Goal: Task Accomplishment & Management: Manage account settings

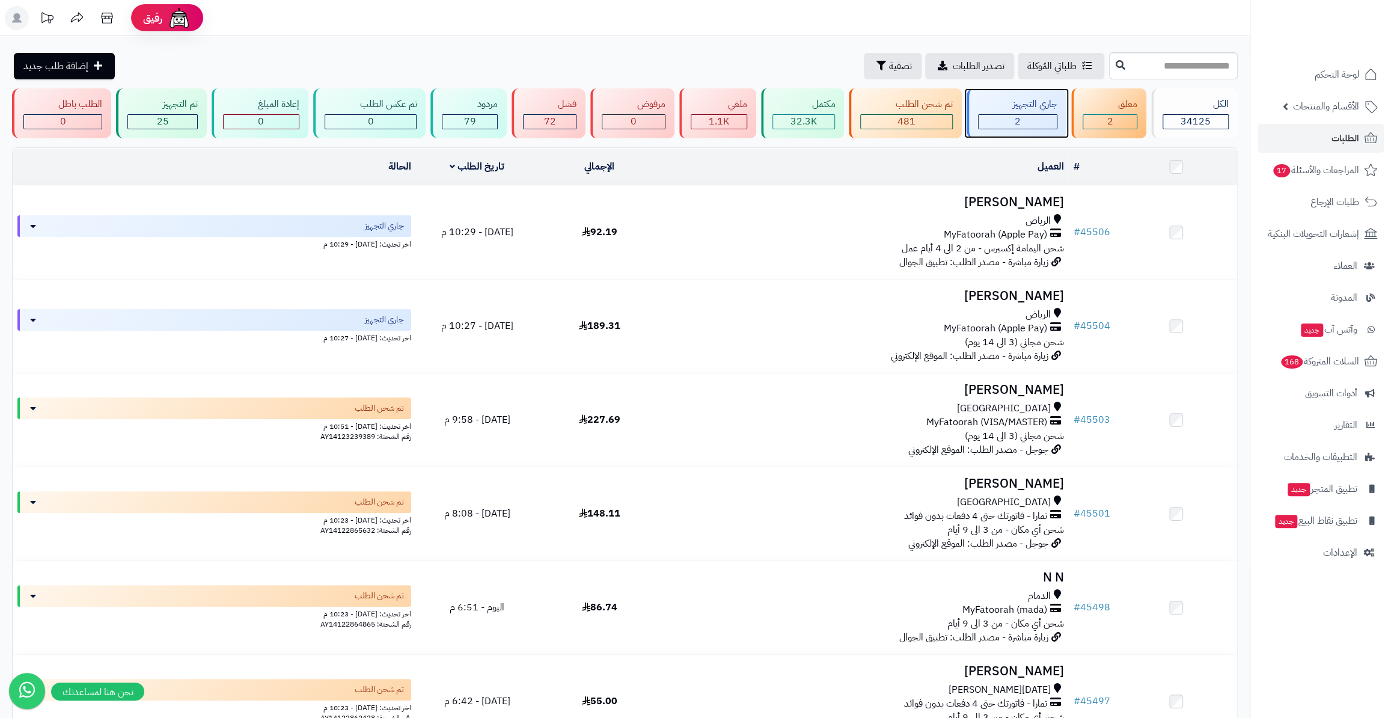
click at [1027, 94] on div "جاري التجهيز 2" at bounding box center [1017, 113] width 100 height 50
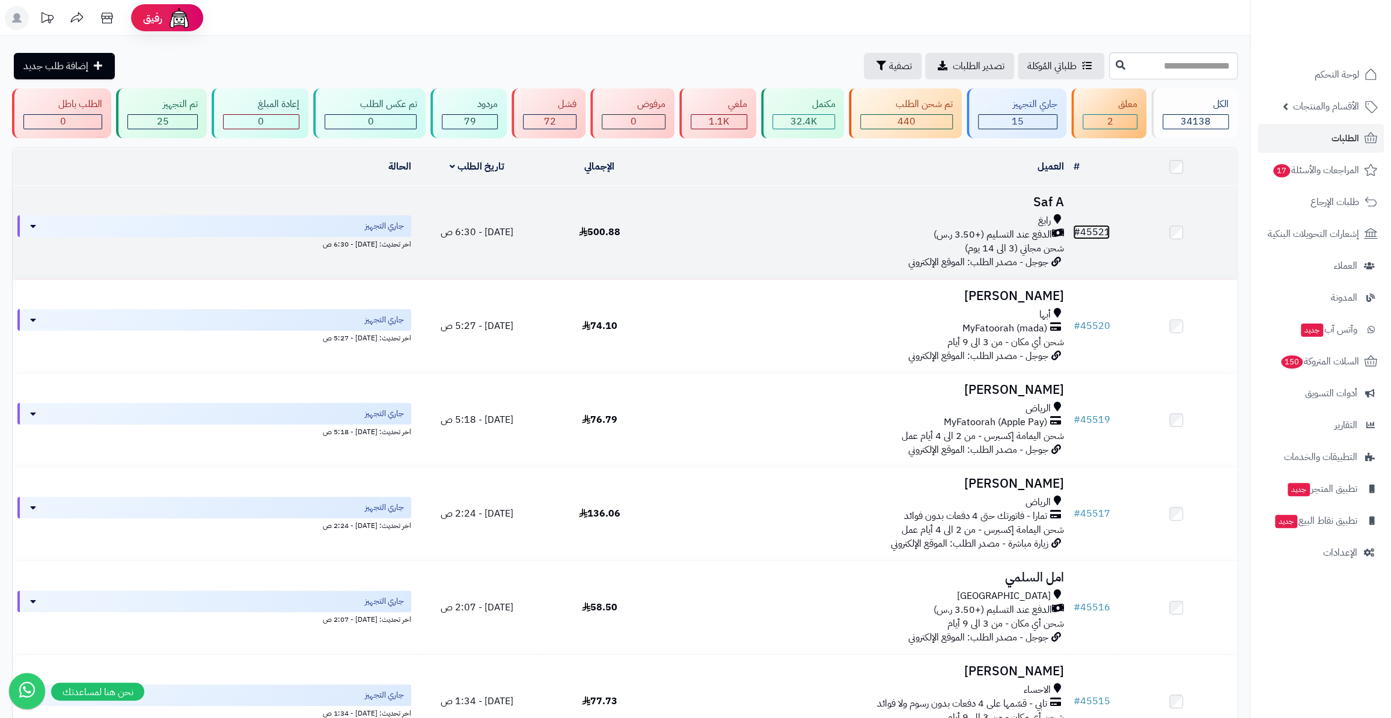
click at [1095, 227] on link "# 45521" at bounding box center [1091, 232] width 37 height 14
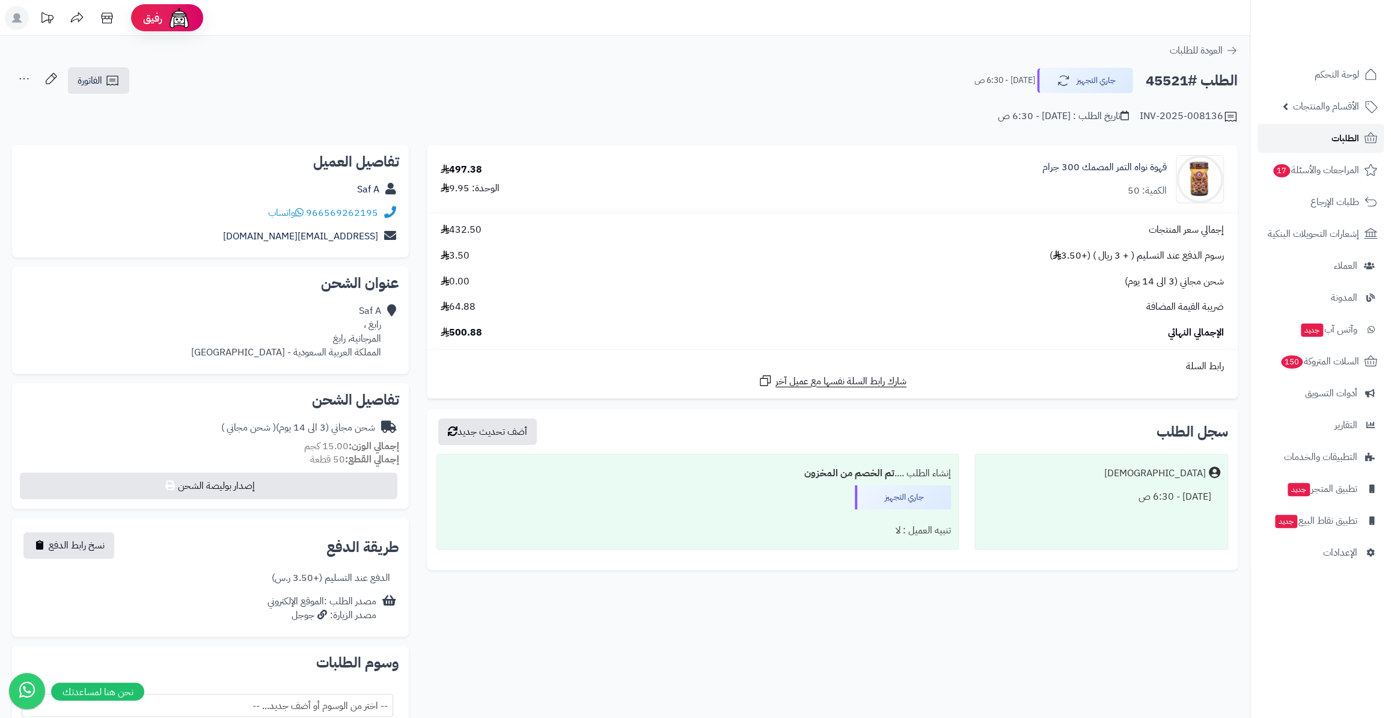
click at [1335, 148] on link "الطلبات" at bounding box center [1321, 138] width 126 height 29
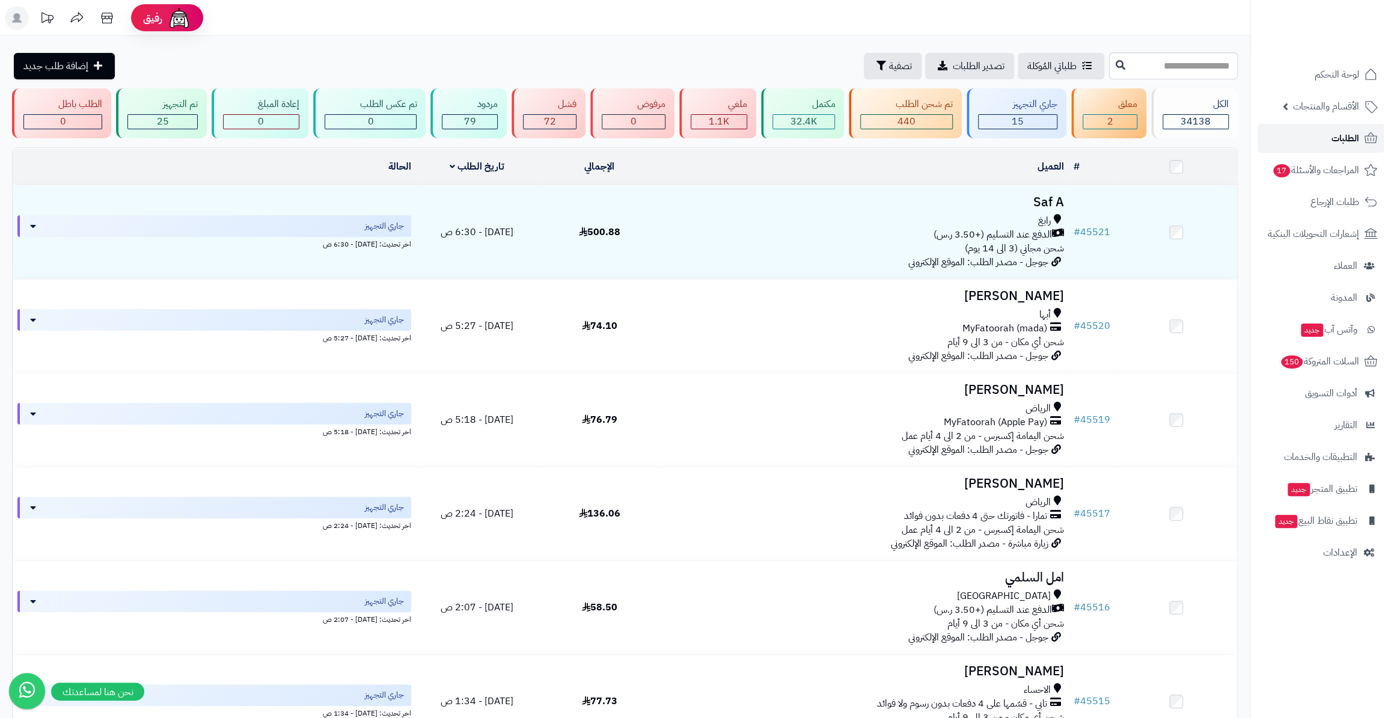
click at [1334, 139] on span "الطلبات" at bounding box center [1346, 138] width 28 height 17
click at [1322, 145] on link "الطلبات" at bounding box center [1321, 138] width 126 height 29
click at [1308, 174] on span "المراجعات والأسئلة 17" at bounding box center [1315, 170] width 87 height 17
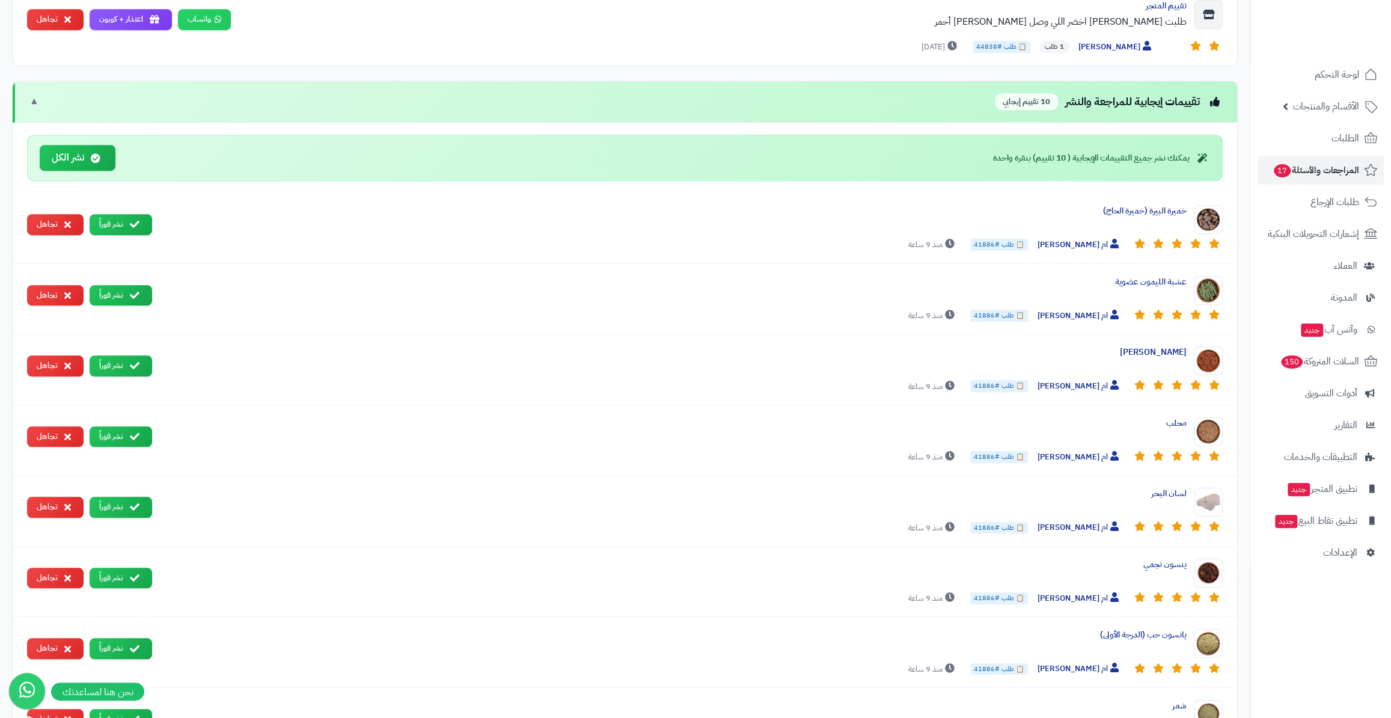
scroll to position [537, 0]
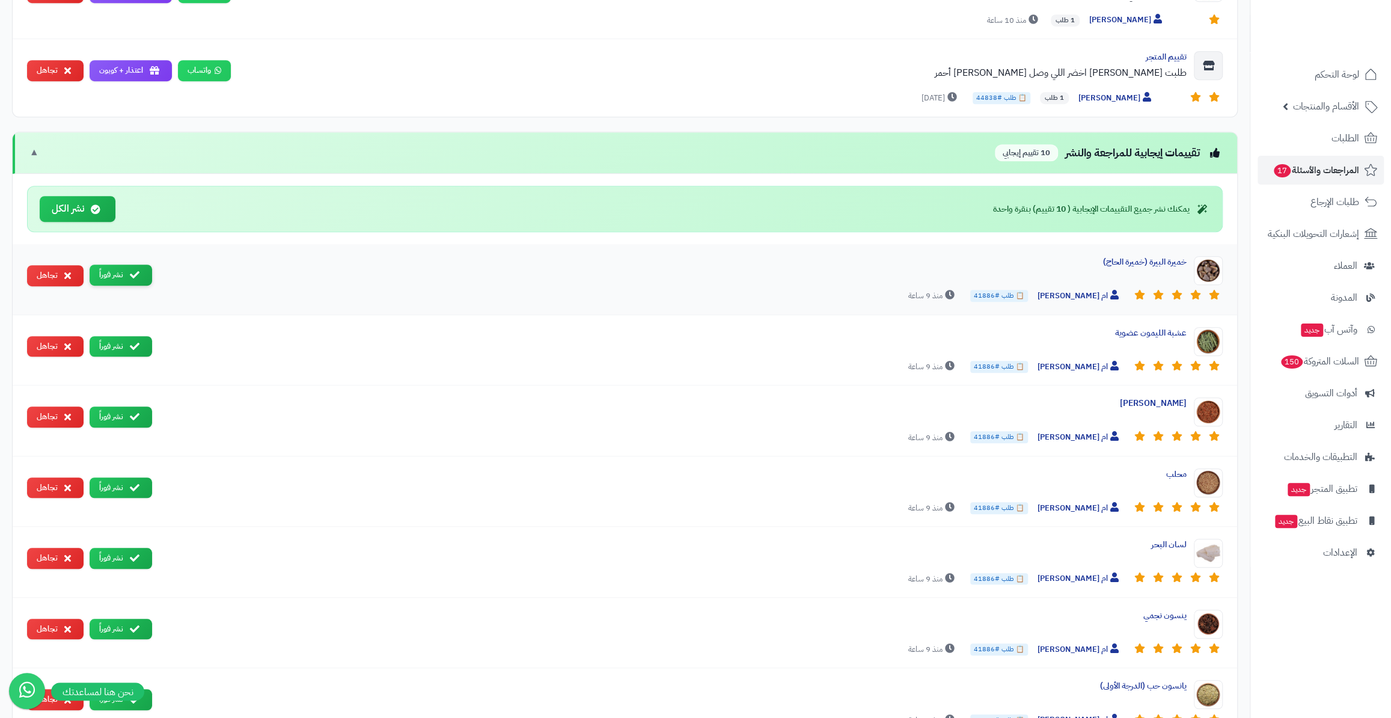
click at [115, 273] on button "نشر فوراً" at bounding box center [121, 275] width 63 height 21
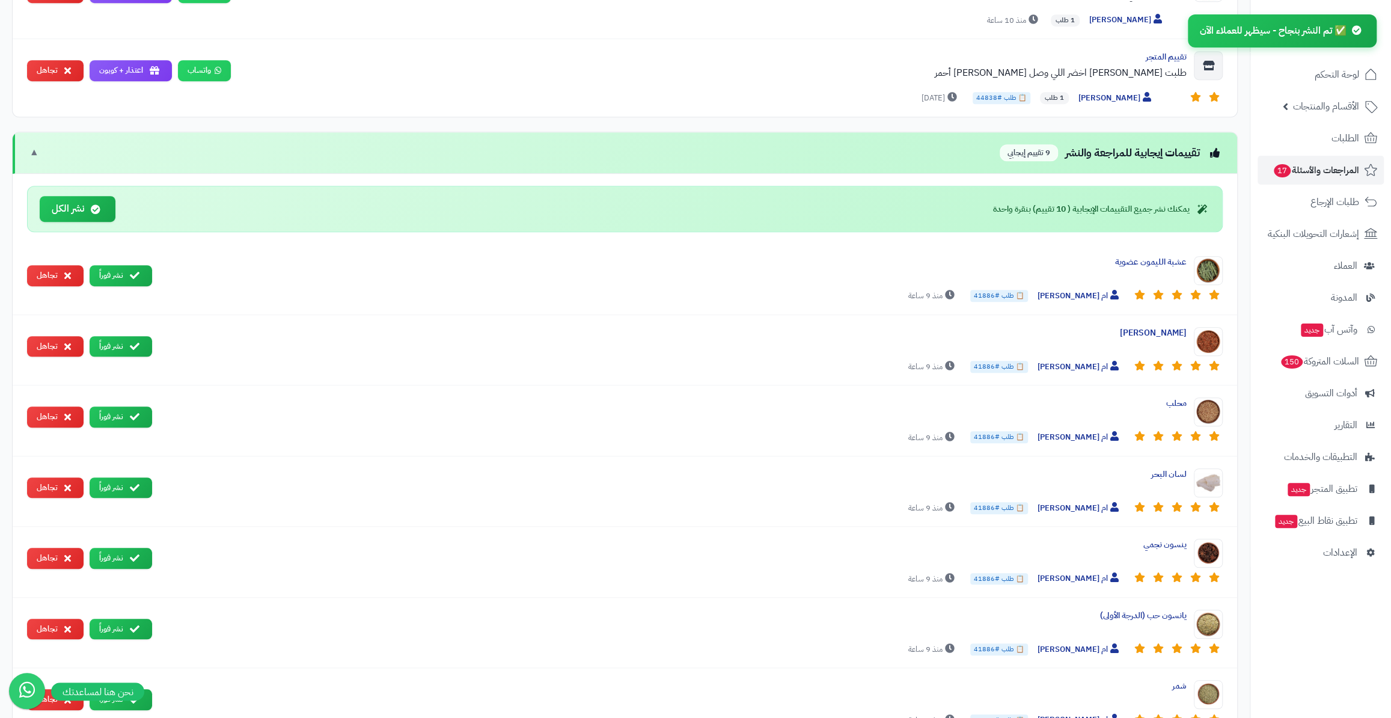
click at [115, 273] on button "نشر فوراً" at bounding box center [121, 275] width 63 height 21
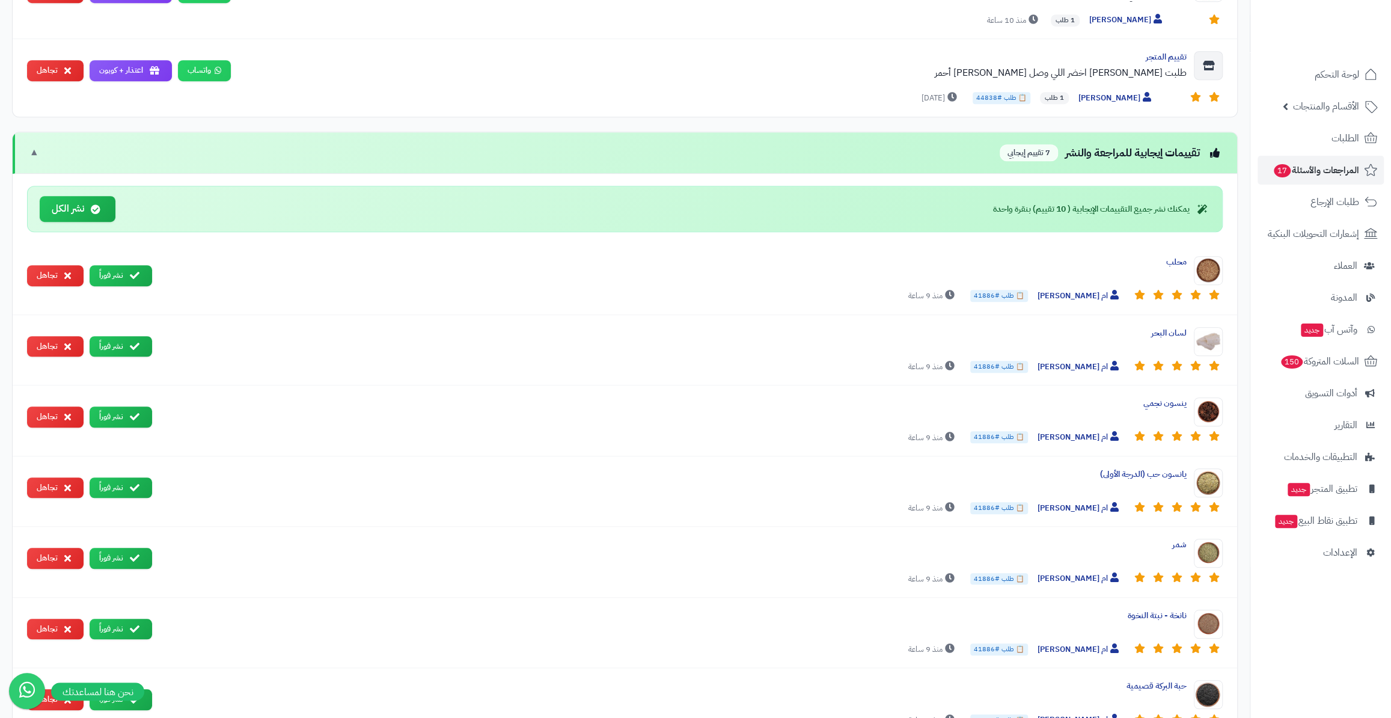
click at [115, 273] on button "نشر فوراً" at bounding box center [121, 275] width 63 height 21
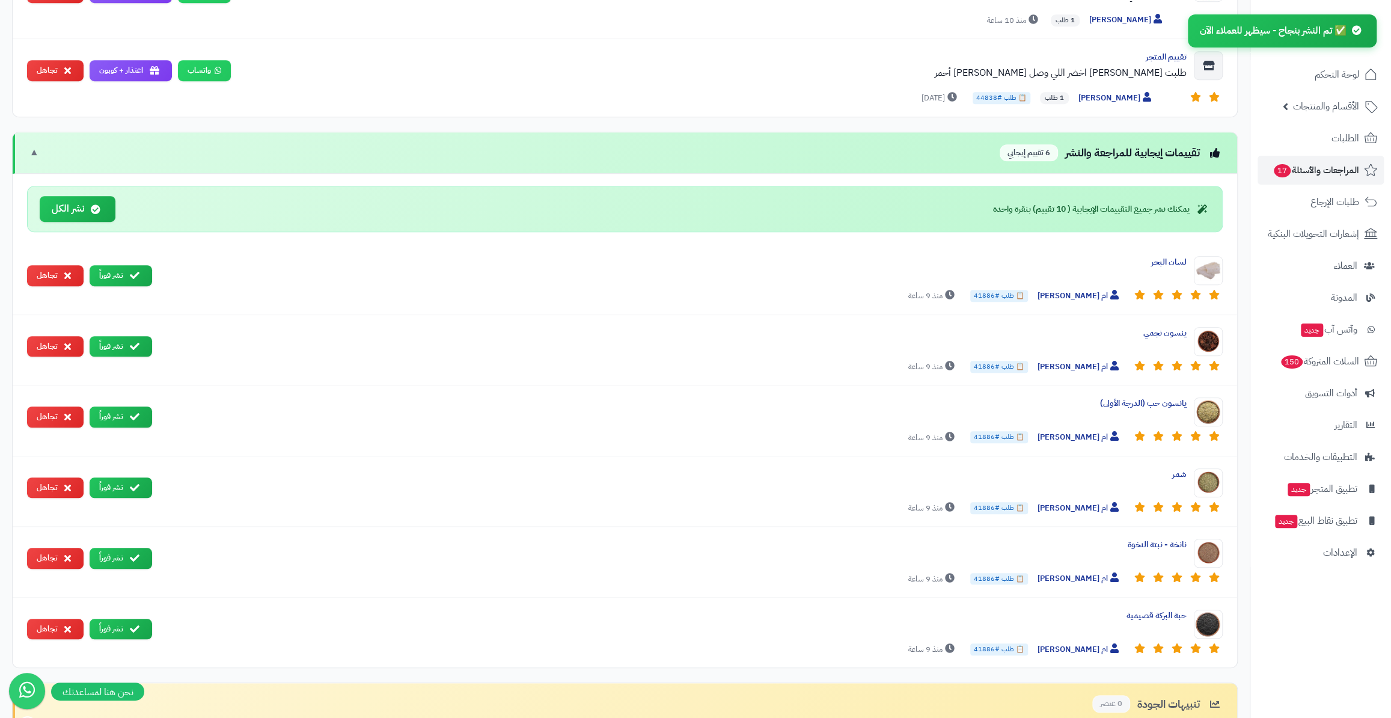
click at [115, 273] on button "نشر فوراً" at bounding box center [121, 275] width 63 height 21
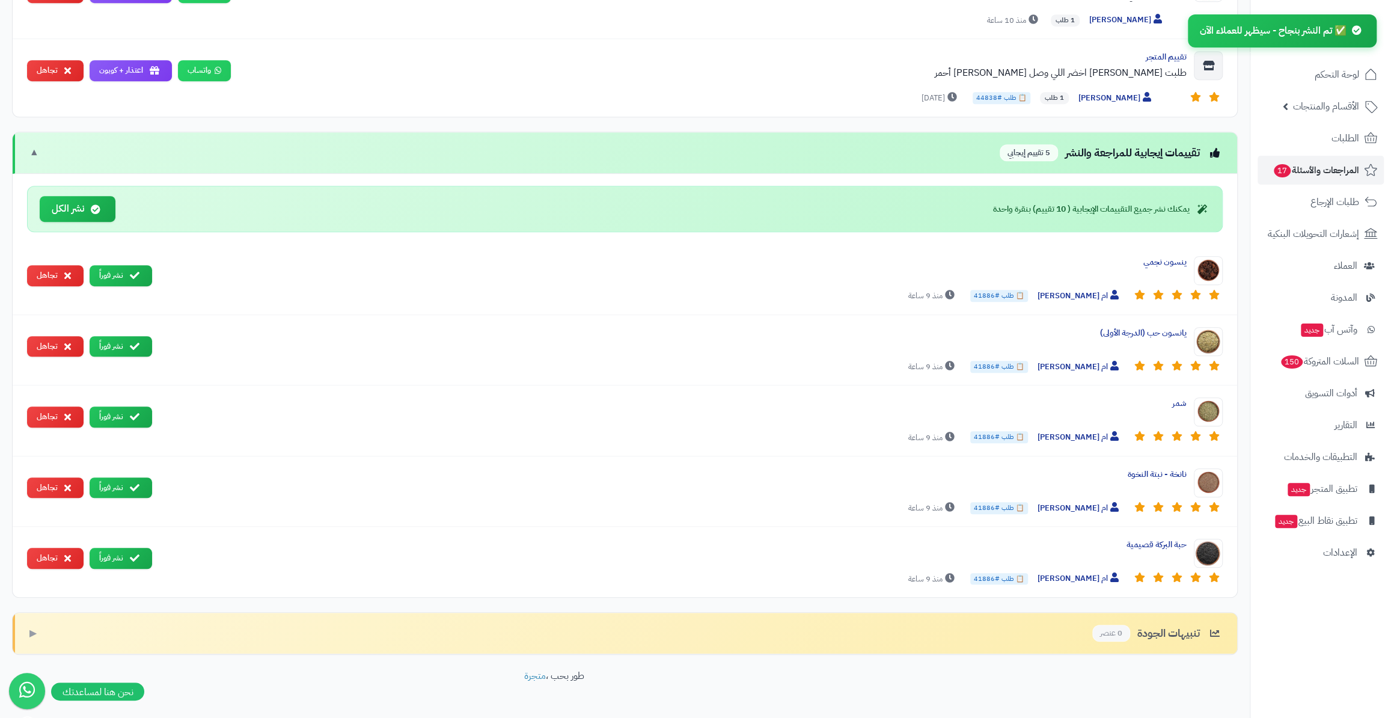
click at [115, 273] on button "نشر فوراً" at bounding box center [121, 275] width 63 height 21
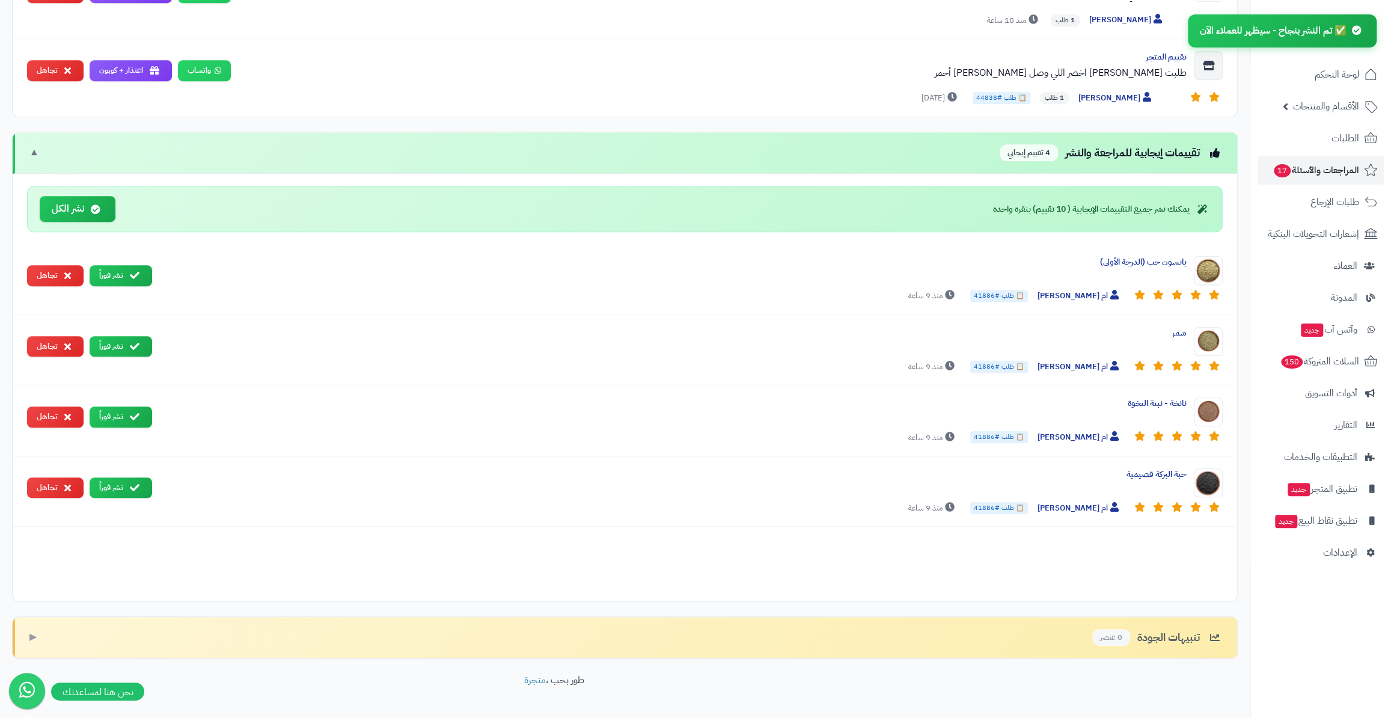
click at [115, 273] on button "نشر فوراً" at bounding box center [121, 275] width 63 height 21
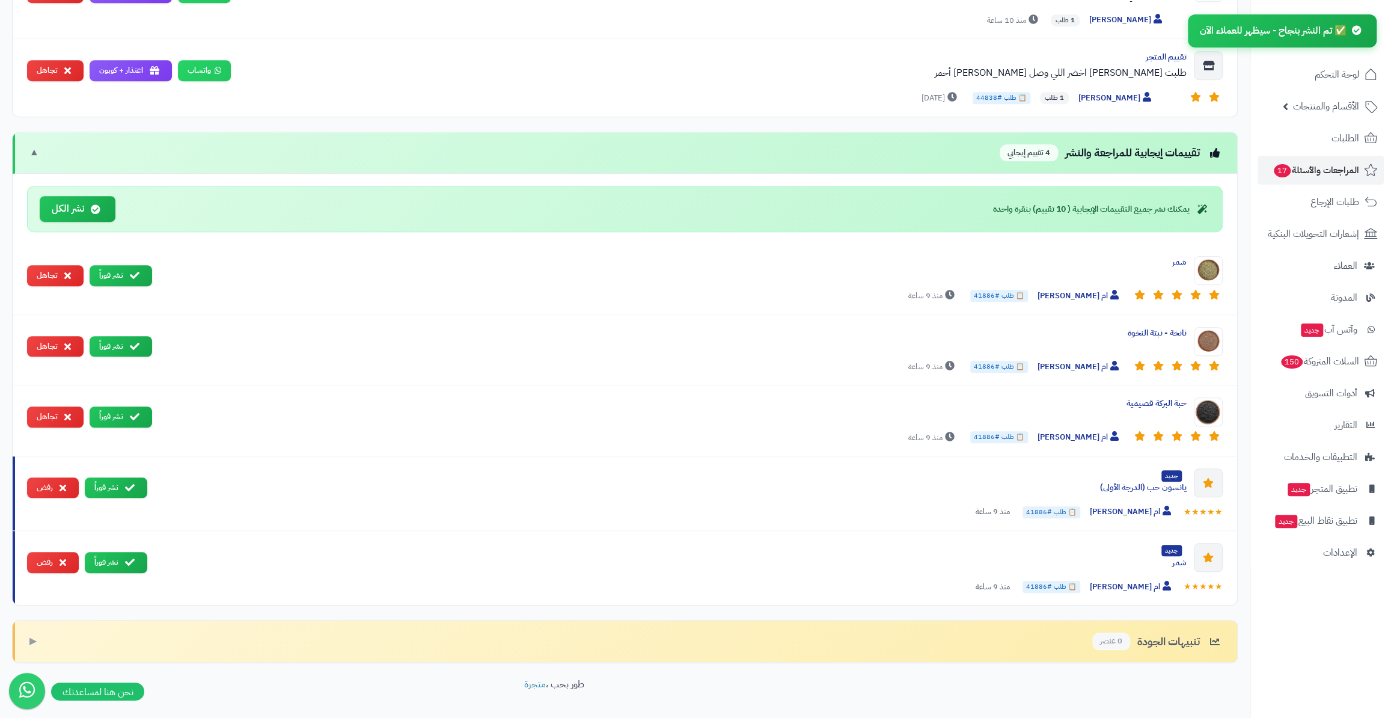
click at [115, 273] on button "نشر فوراً" at bounding box center [121, 275] width 63 height 21
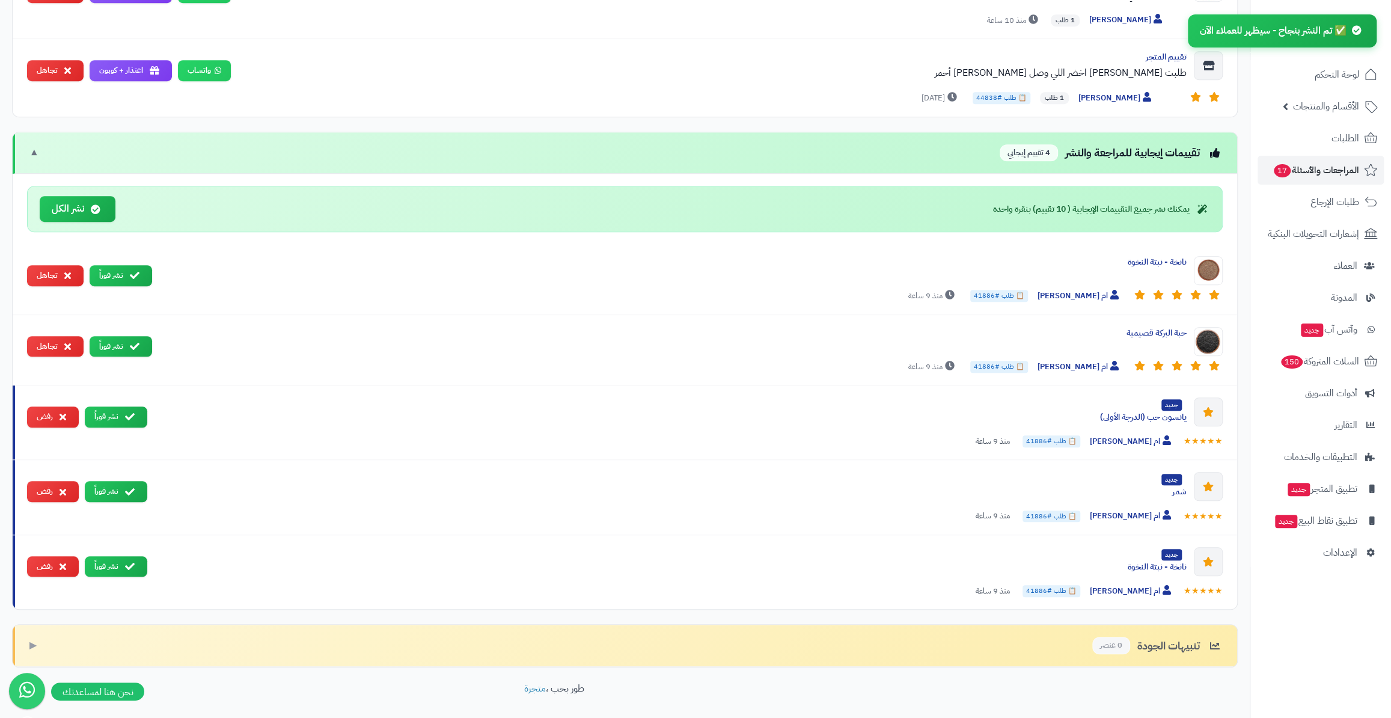
click at [115, 273] on button "نشر فوراً" at bounding box center [121, 275] width 63 height 21
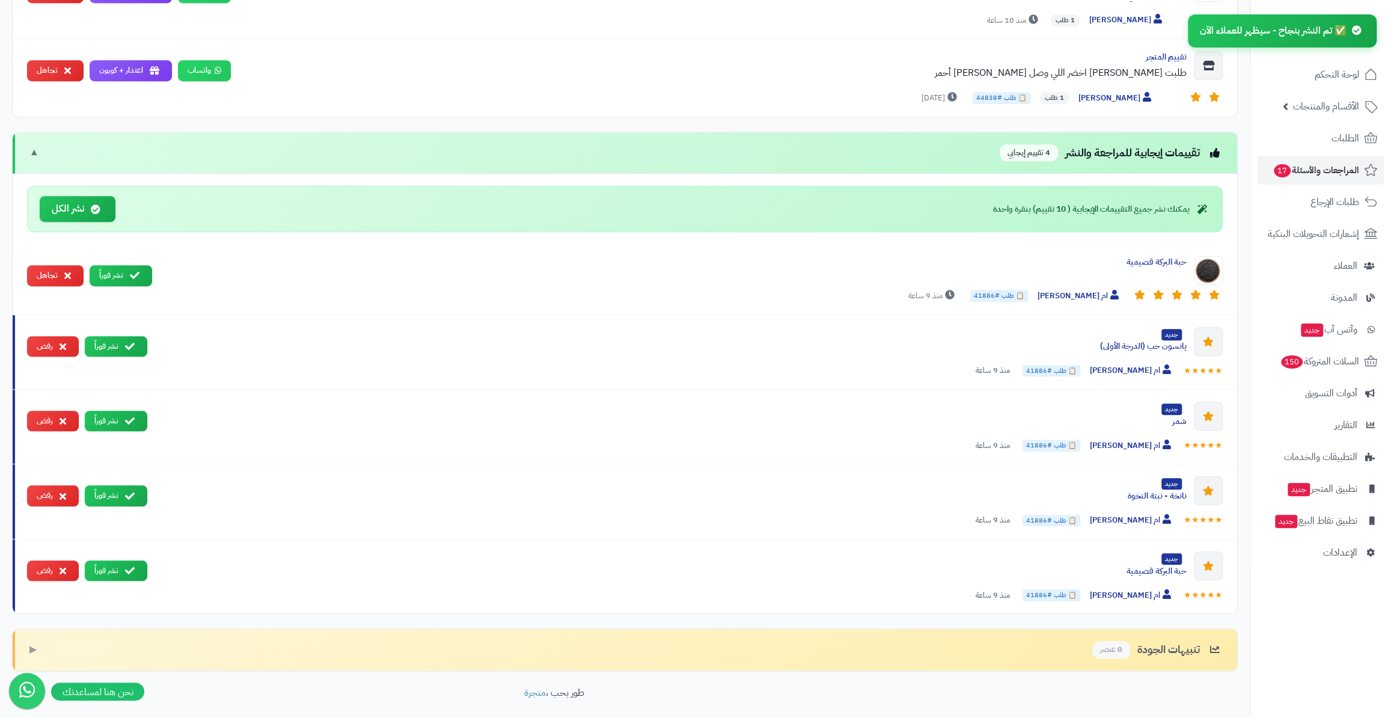
click at [115, 273] on button "نشر فوراً" at bounding box center [121, 275] width 63 height 21
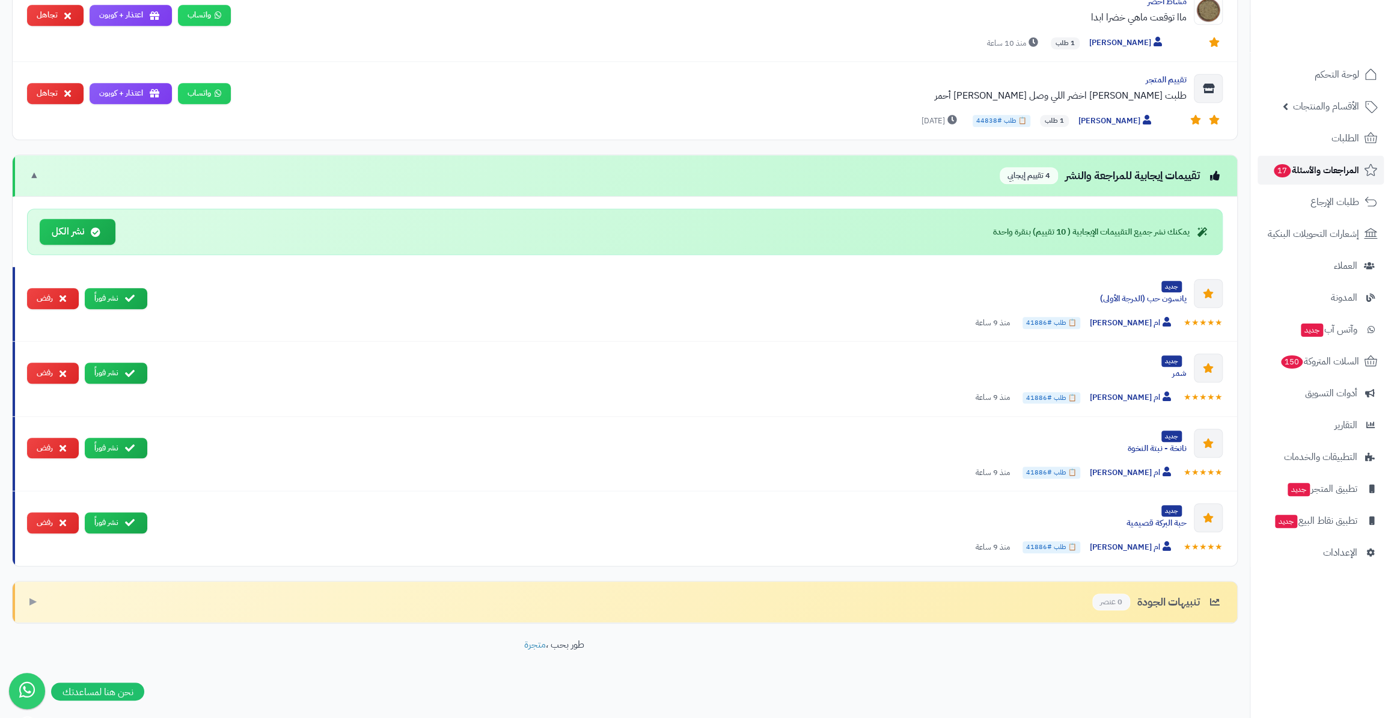
click at [1298, 167] on span "المراجعات والأسئلة 17" at bounding box center [1316, 170] width 87 height 17
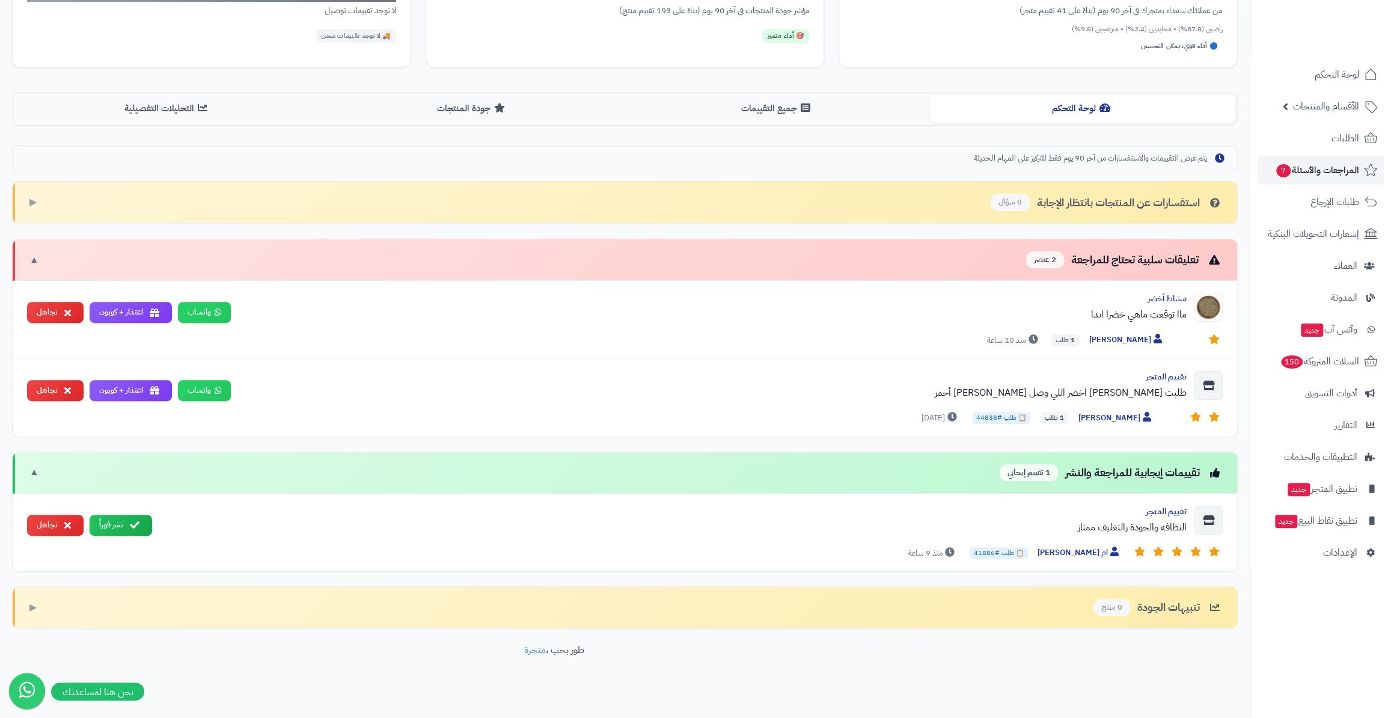
scroll to position [224, 0]
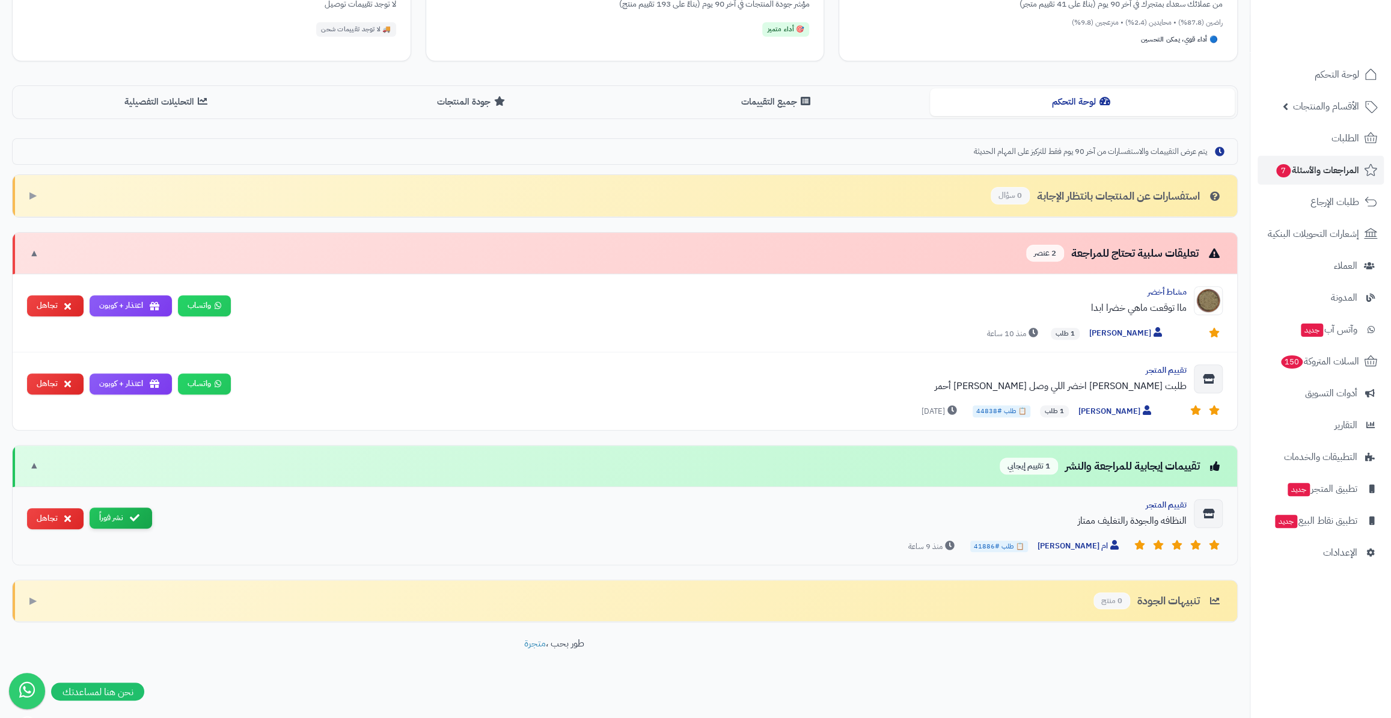
click at [116, 507] on button "نشر فوراً" at bounding box center [121, 517] width 63 height 21
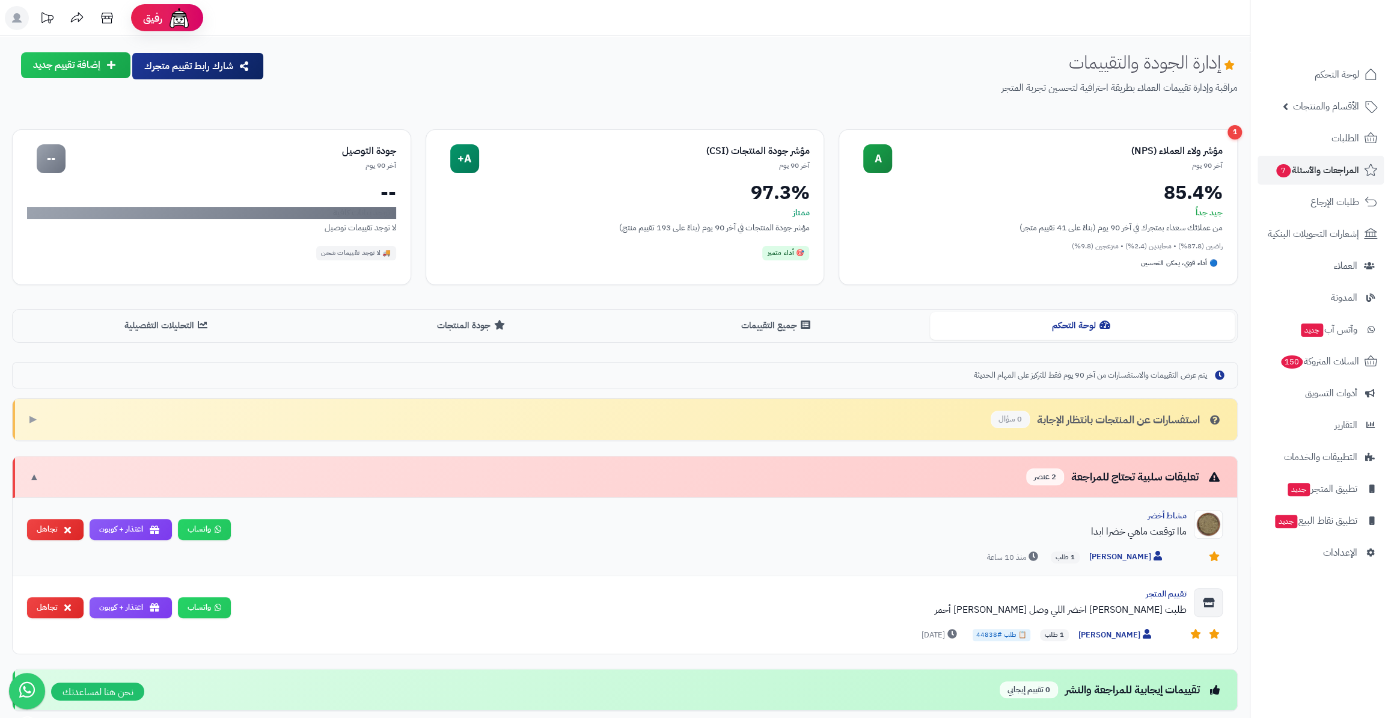
scroll to position [0, 0]
click at [1310, 138] on link "الطلبات" at bounding box center [1321, 138] width 126 height 29
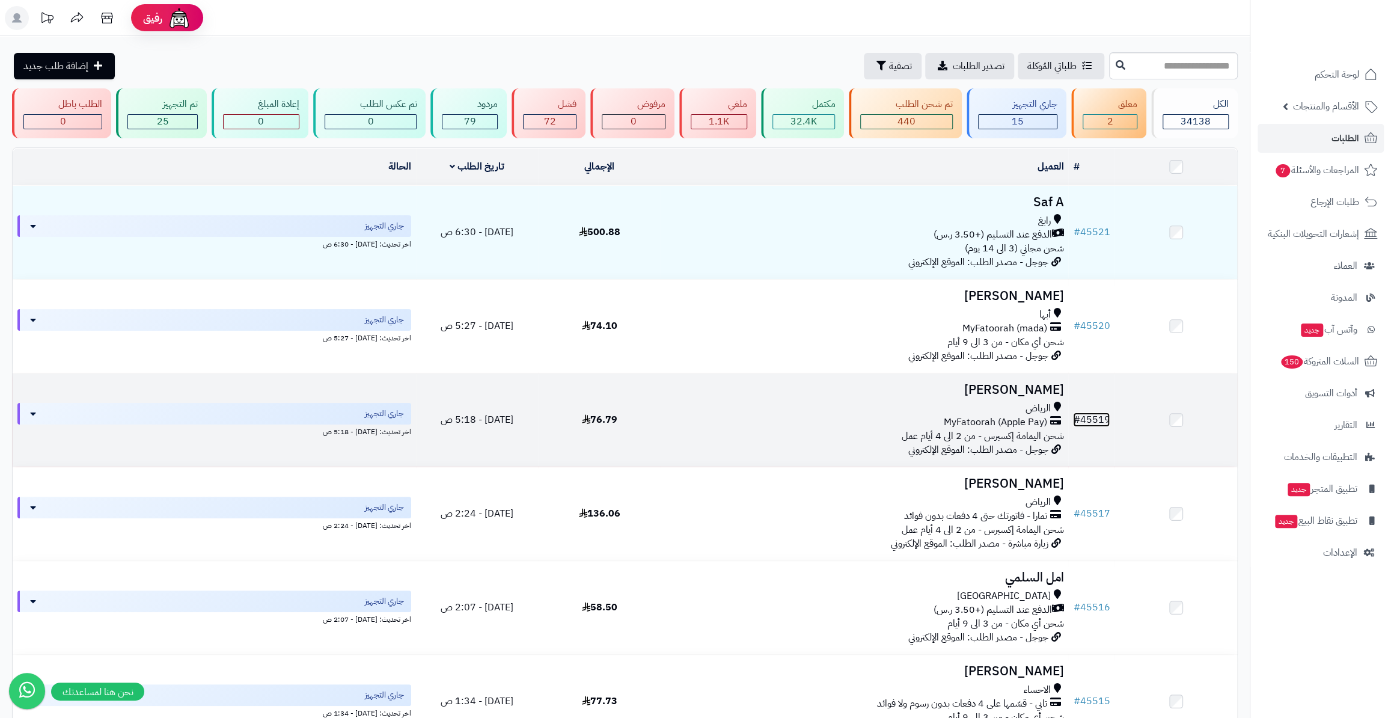
click at [1089, 415] on link "# 45519" at bounding box center [1091, 419] width 37 height 14
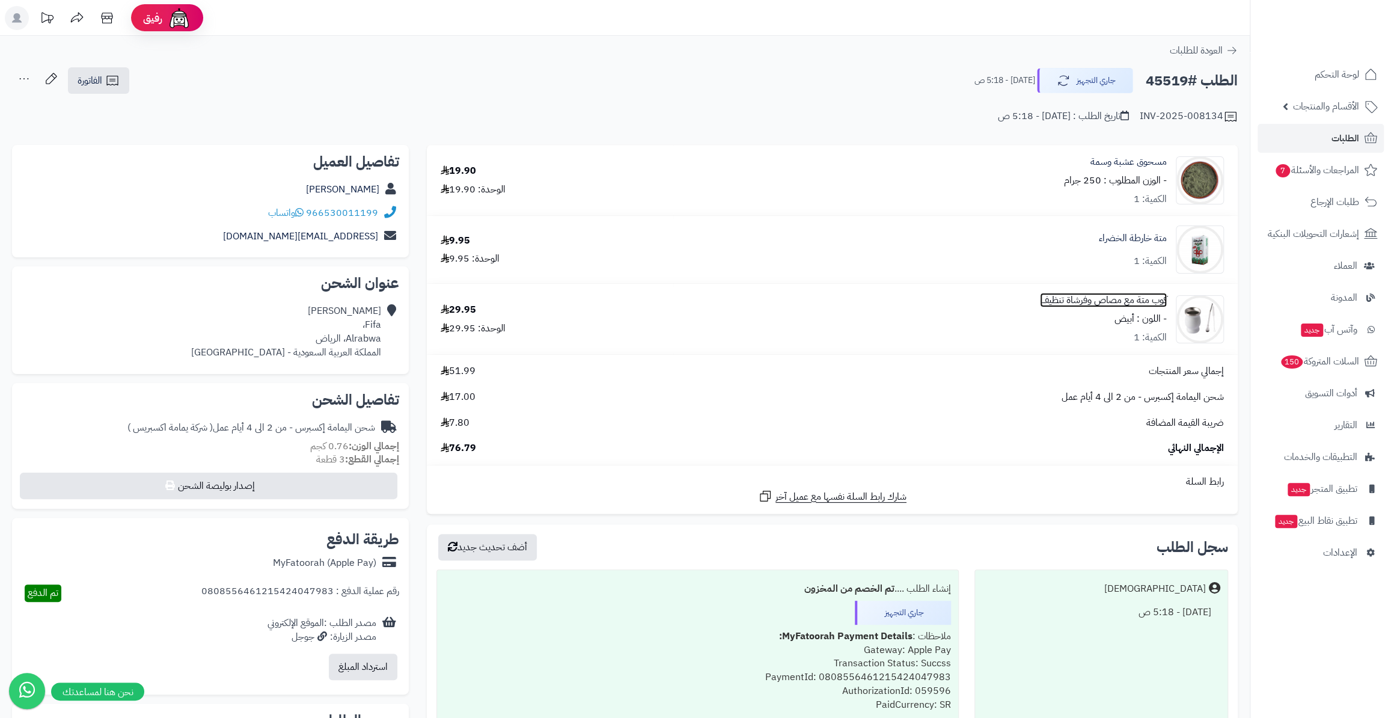
click at [1125, 295] on link "كوب متة مع مصاص وفرشاة تنظيف" at bounding box center [1103, 300] width 127 height 14
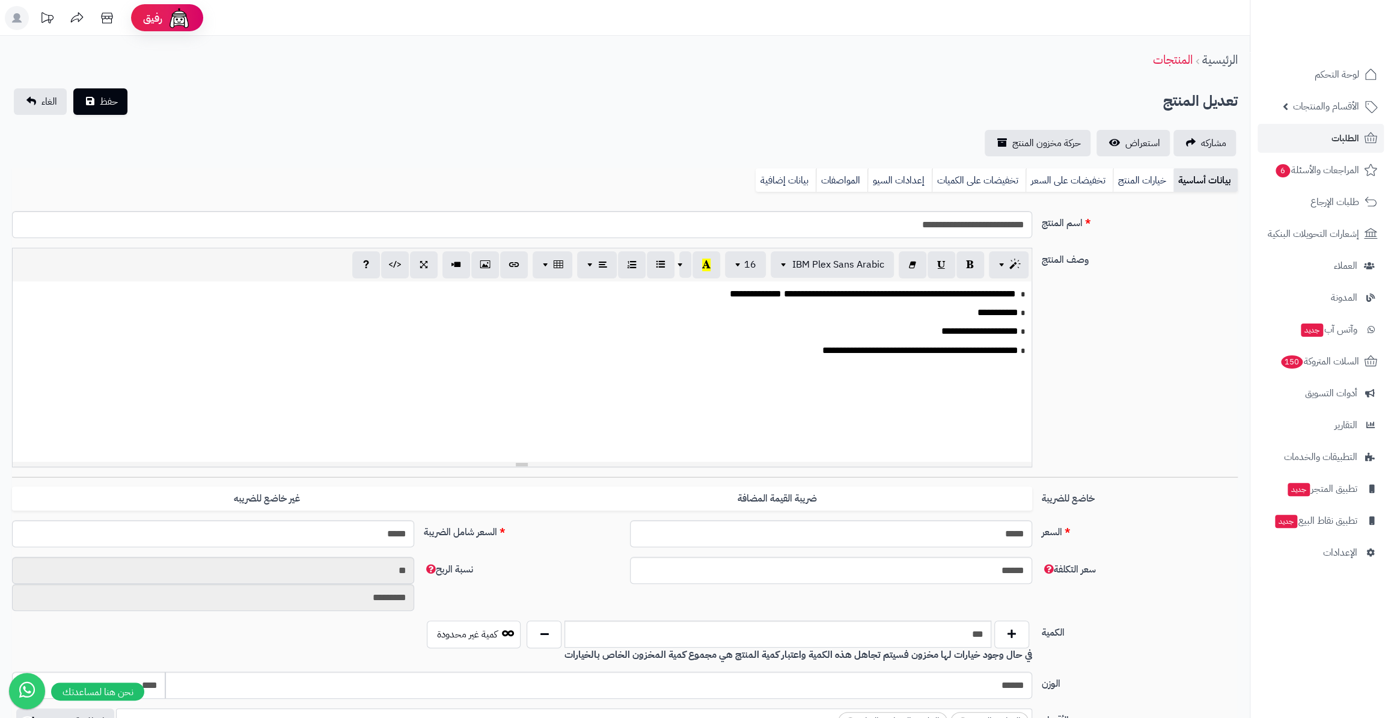
scroll to position [230, 0]
click at [854, 176] on link "المواصفات" at bounding box center [842, 180] width 52 height 24
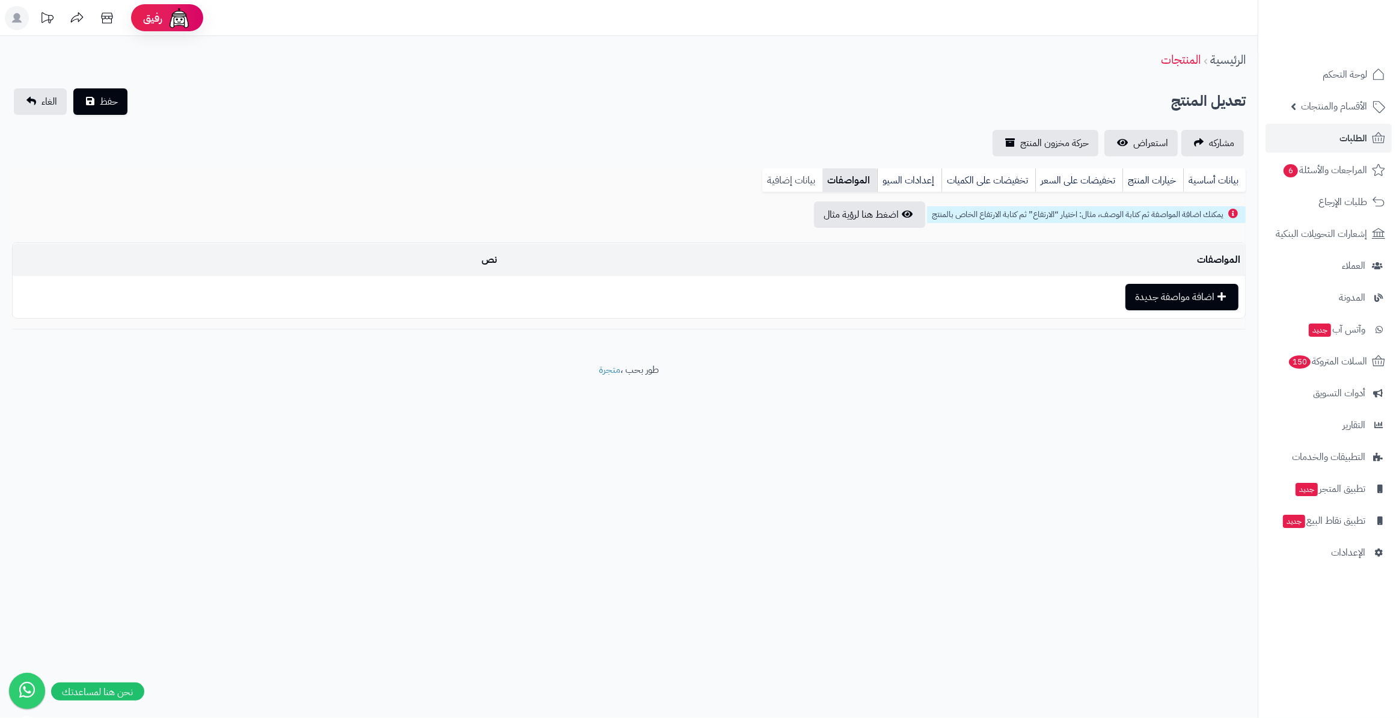
click at [792, 177] on link "بيانات إضافية" at bounding box center [792, 180] width 60 height 24
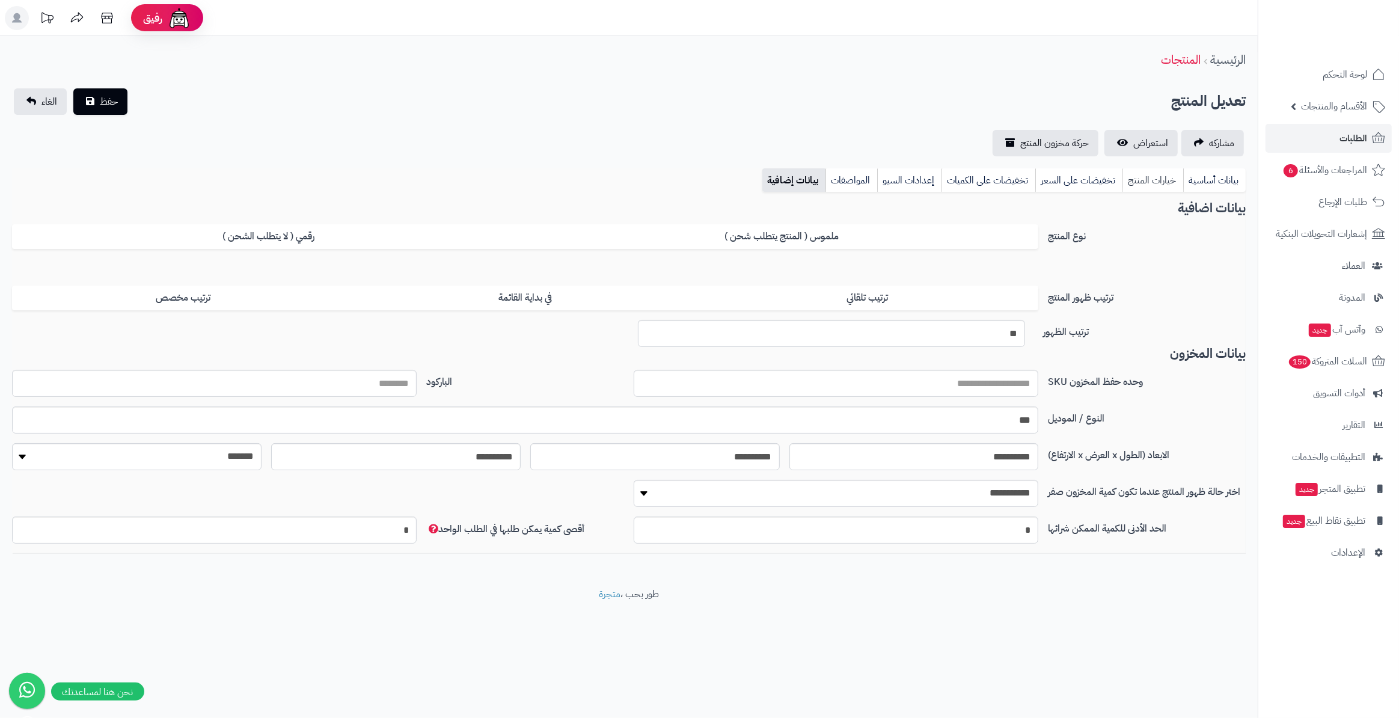
click at [1152, 188] on link "خيارات المنتج" at bounding box center [1152, 180] width 61 height 24
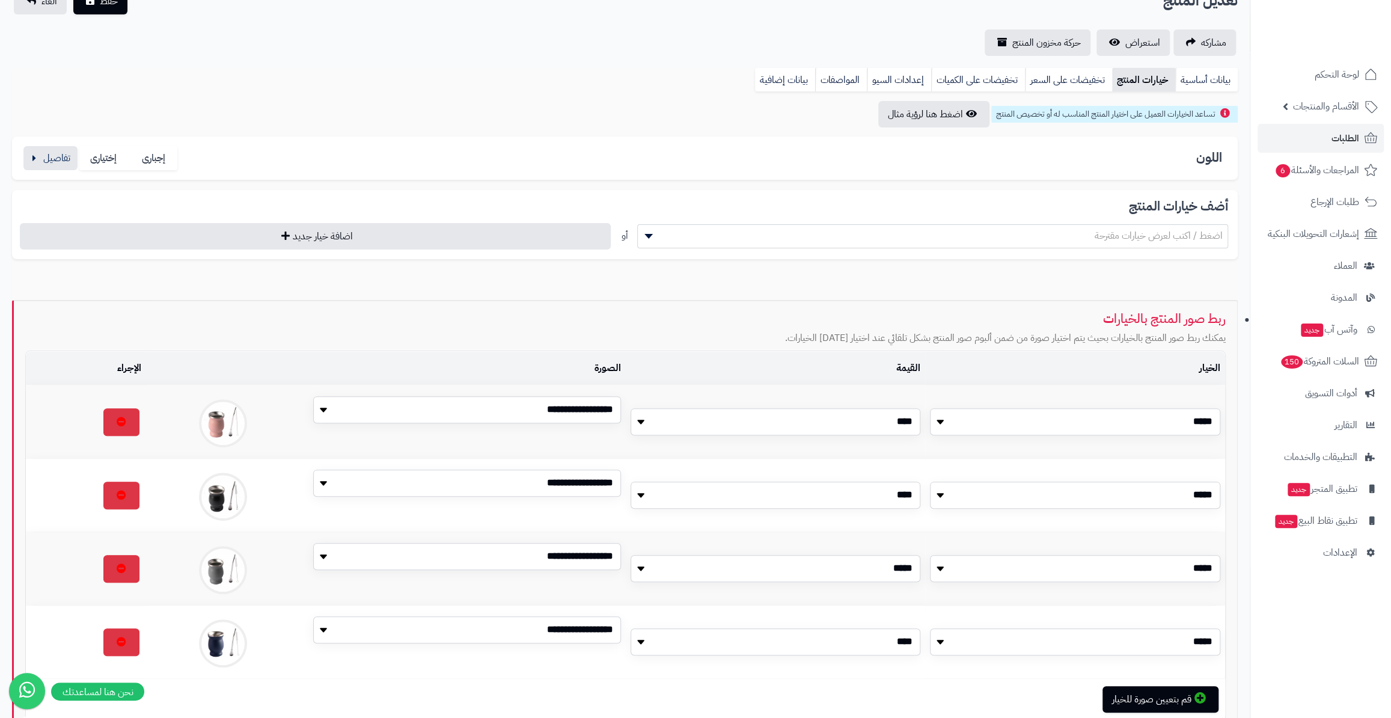
scroll to position [164, 0]
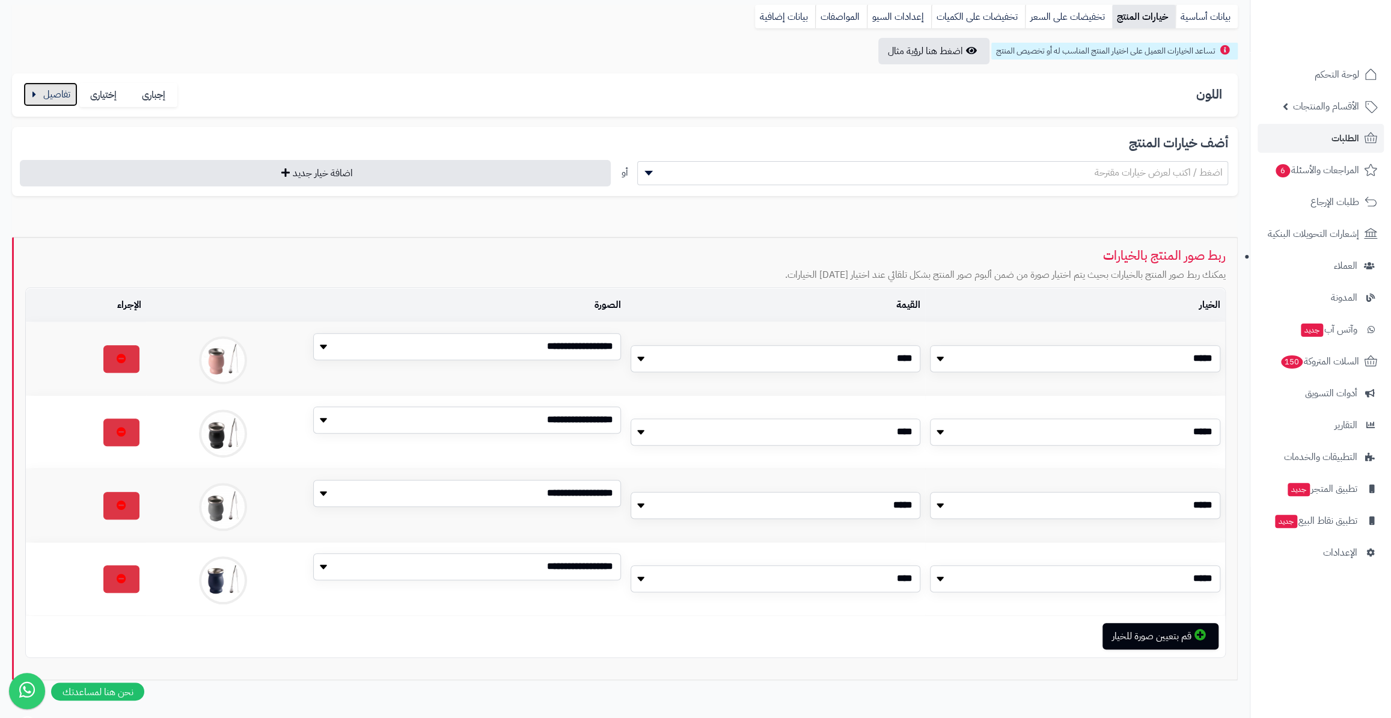
click at [54, 99] on button "button" at bounding box center [50, 94] width 54 height 24
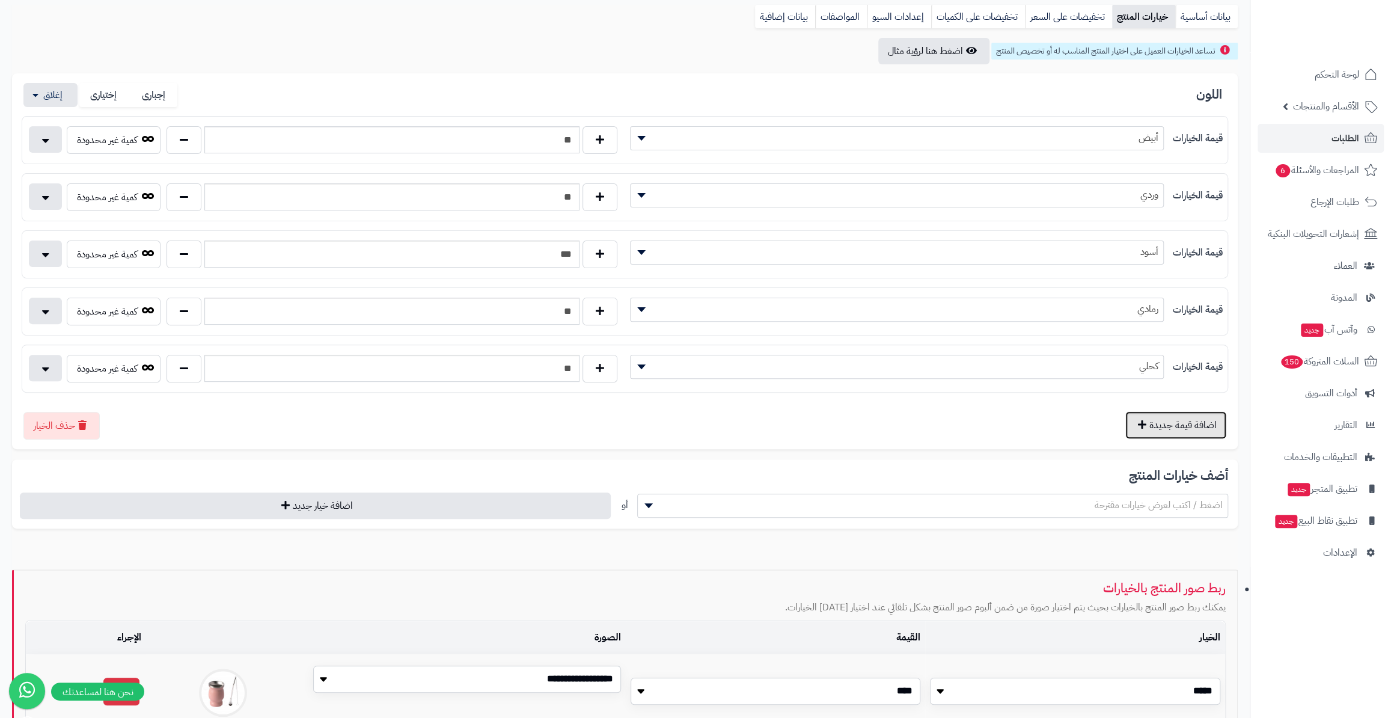
click at [1143, 426] on button "اضافة قيمة جديدة" at bounding box center [1175, 425] width 101 height 28
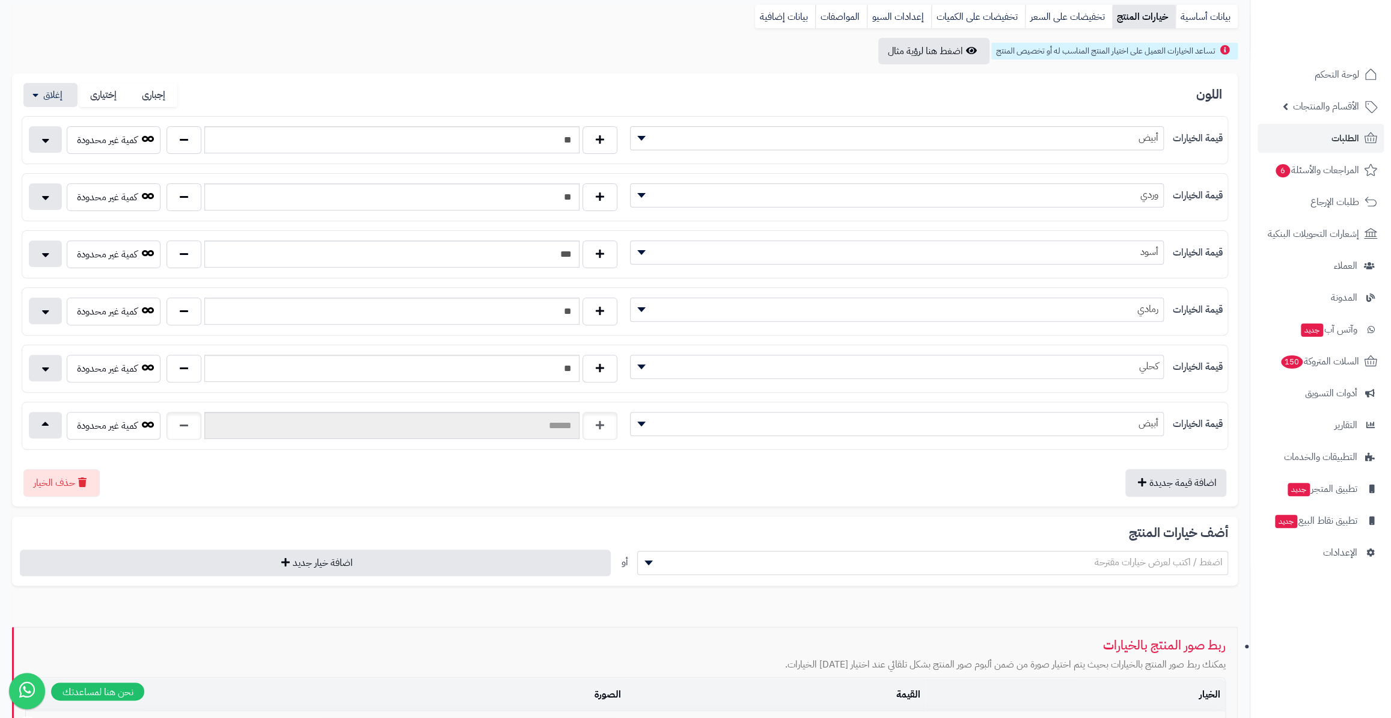
click at [1103, 421] on span "أبيض" at bounding box center [897, 423] width 533 height 18
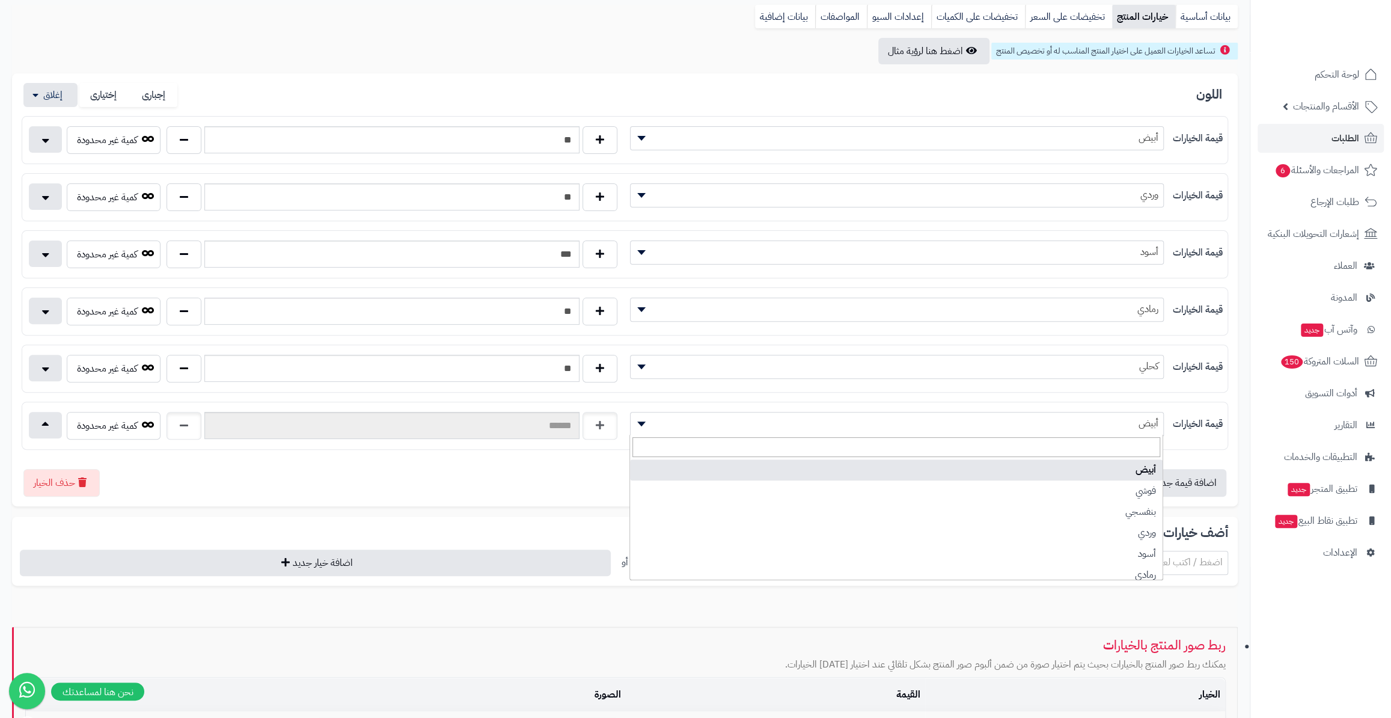
type input "*"
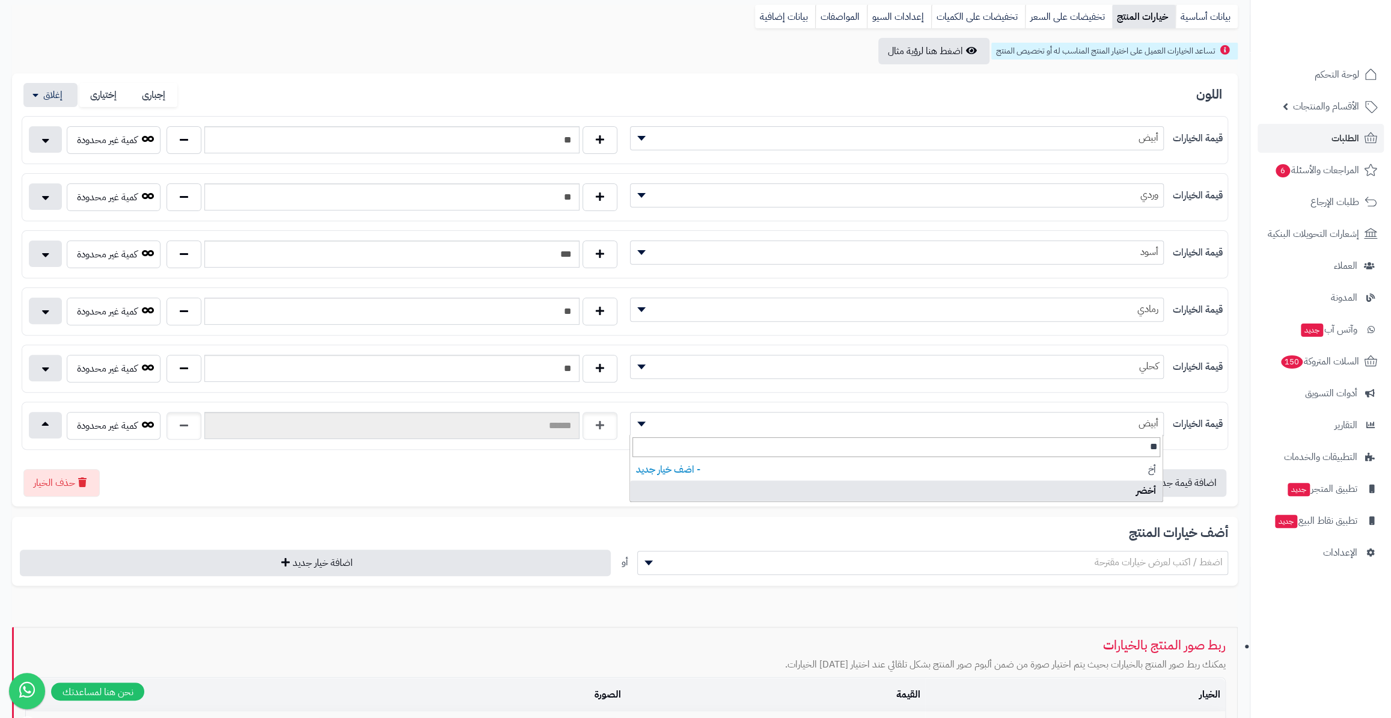
type input "**"
select select "***"
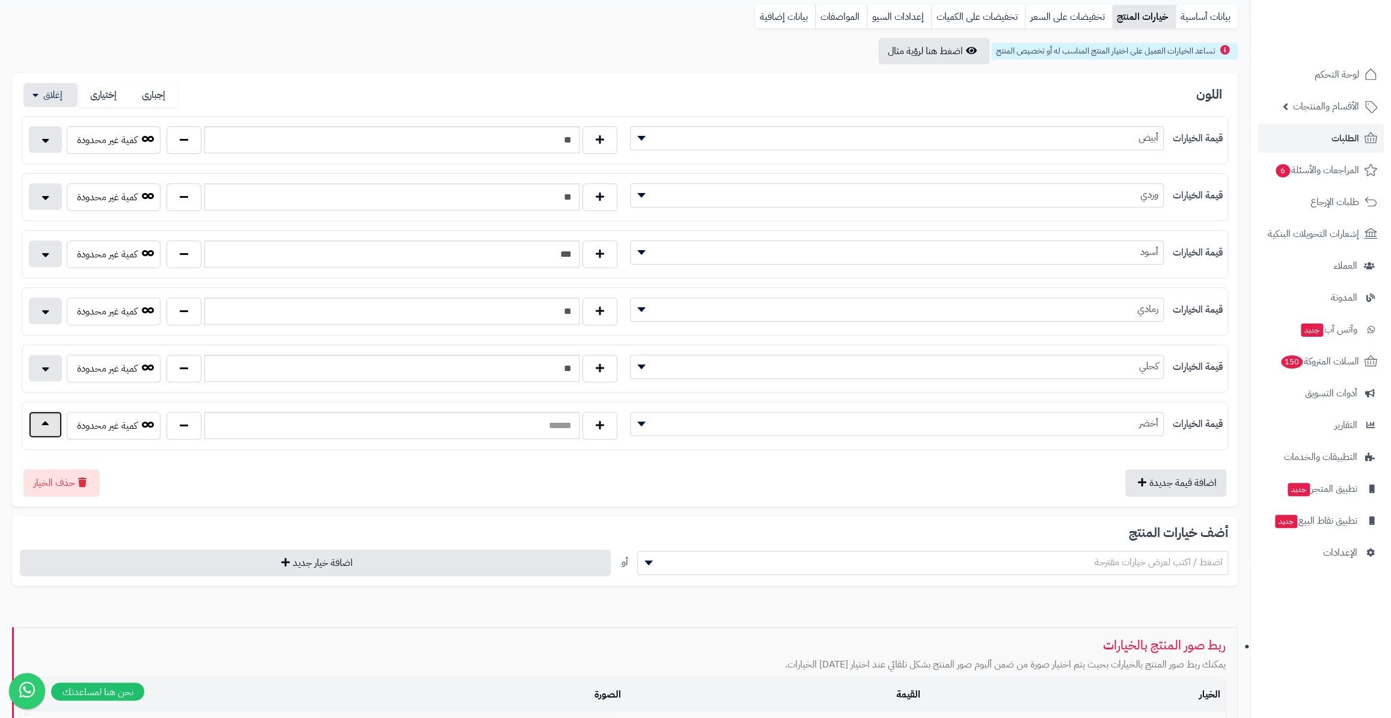
click at [38, 423] on button "button" at bounding box center [45, 424] width 33 height 26
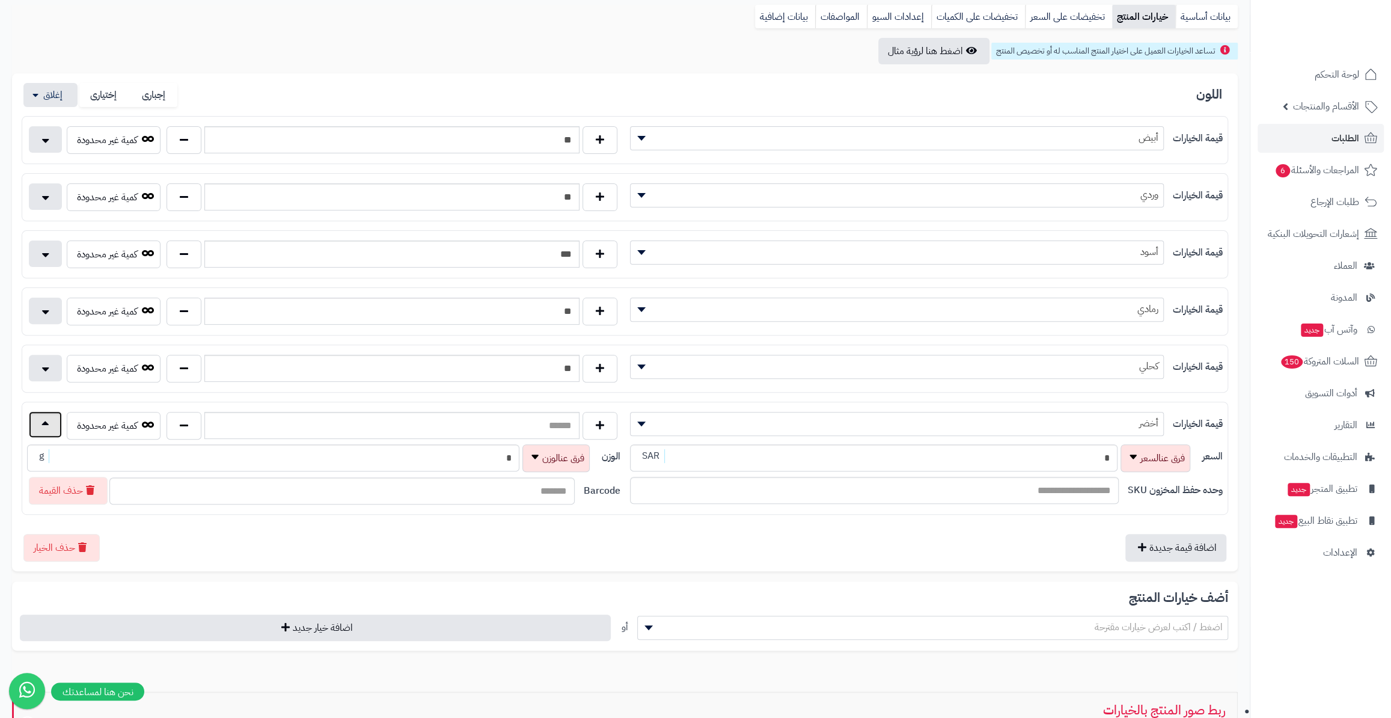
click at [38, 423] on button "button" at bounding box center [45, 424] width 33 height 26
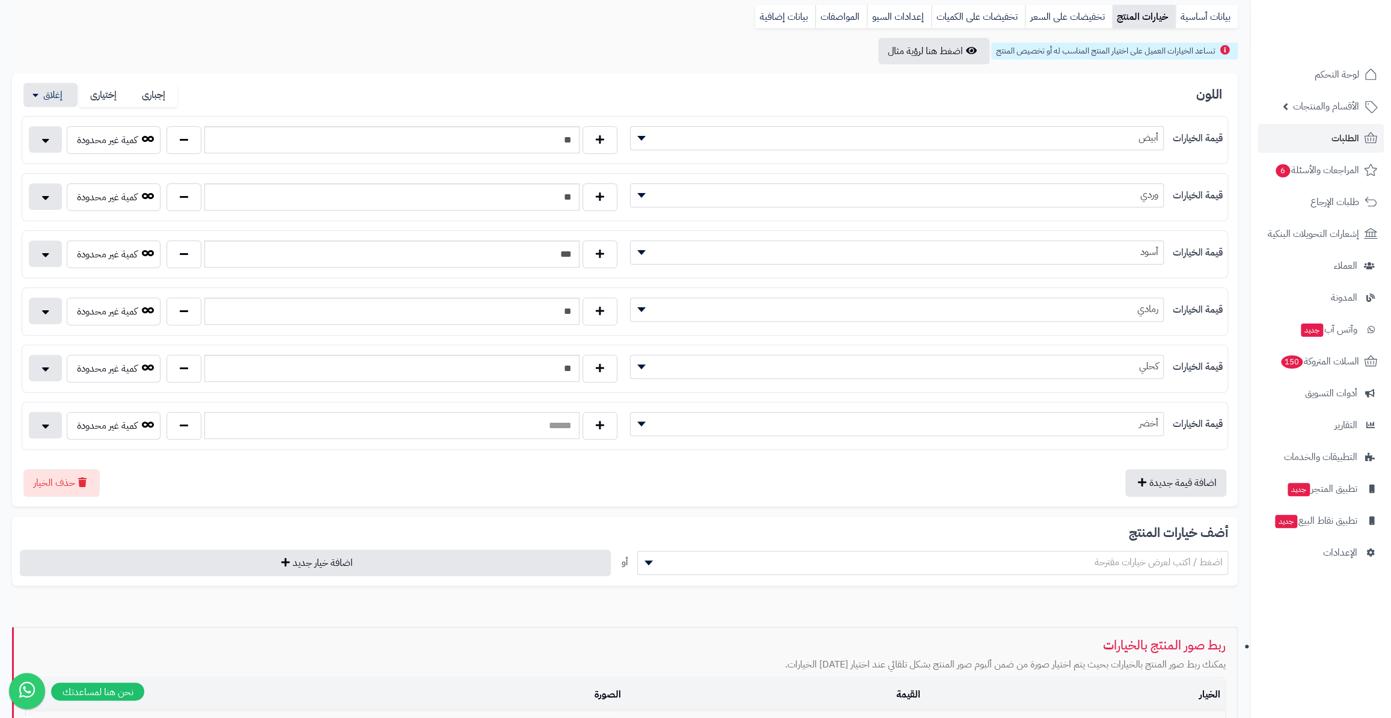
click at [402, 418] on input "text" at bounding box center [391, 425] width 375 height 27
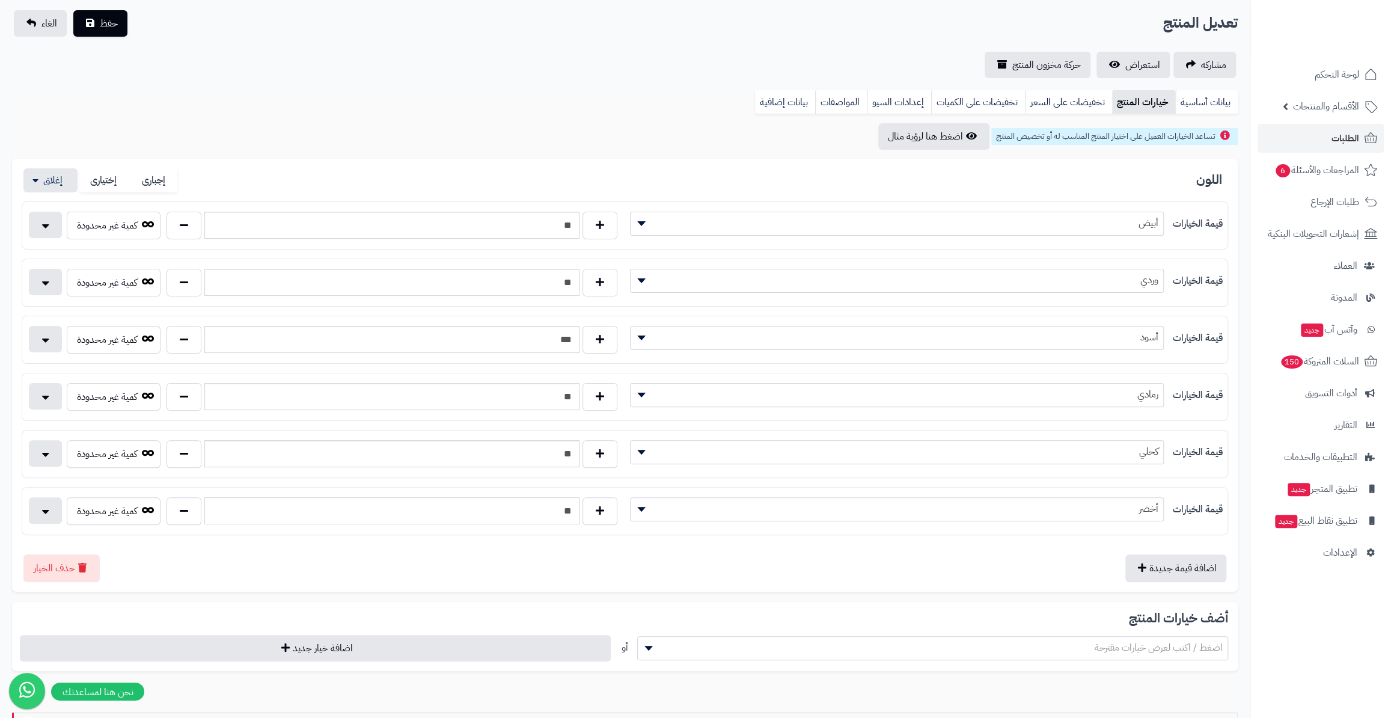
scroll to position [62, 0]
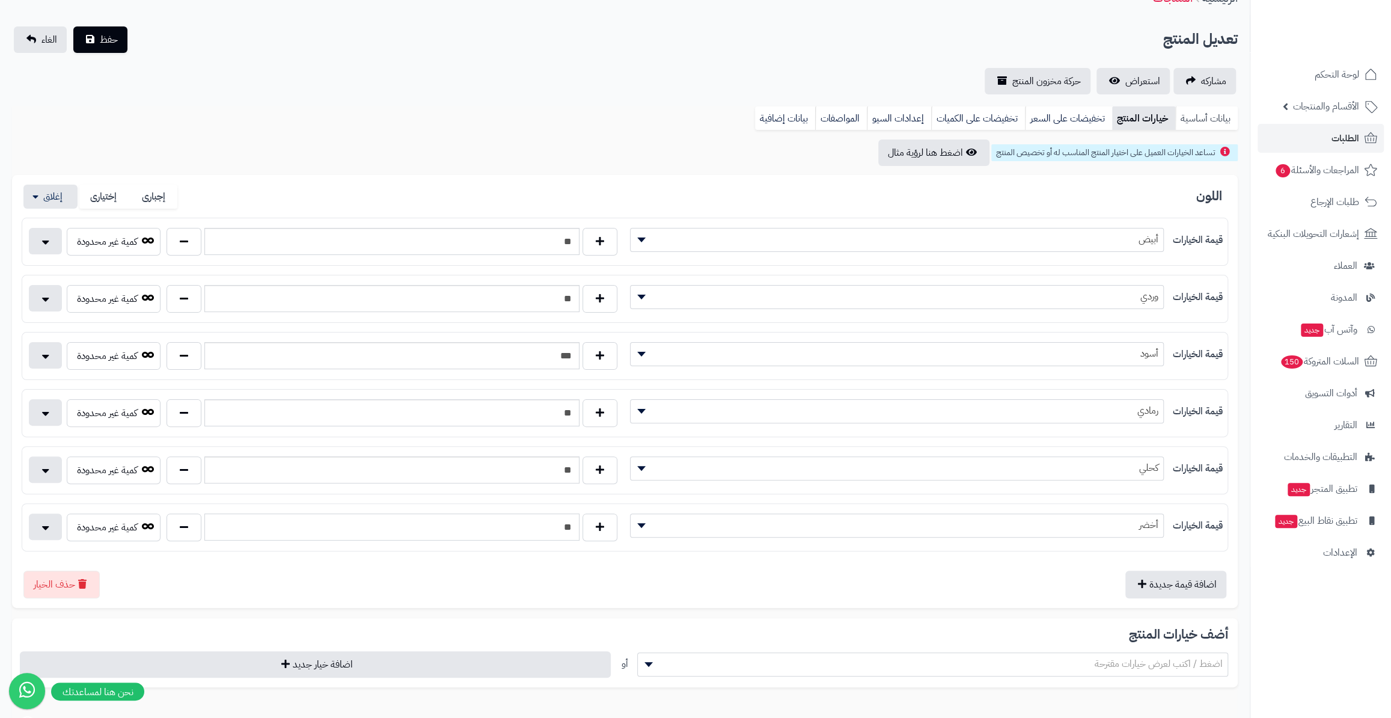
type input "**"
click at [1211, 114] on link "بيانات أساسية" at bounding box center [1206, 118] width 63 height 24
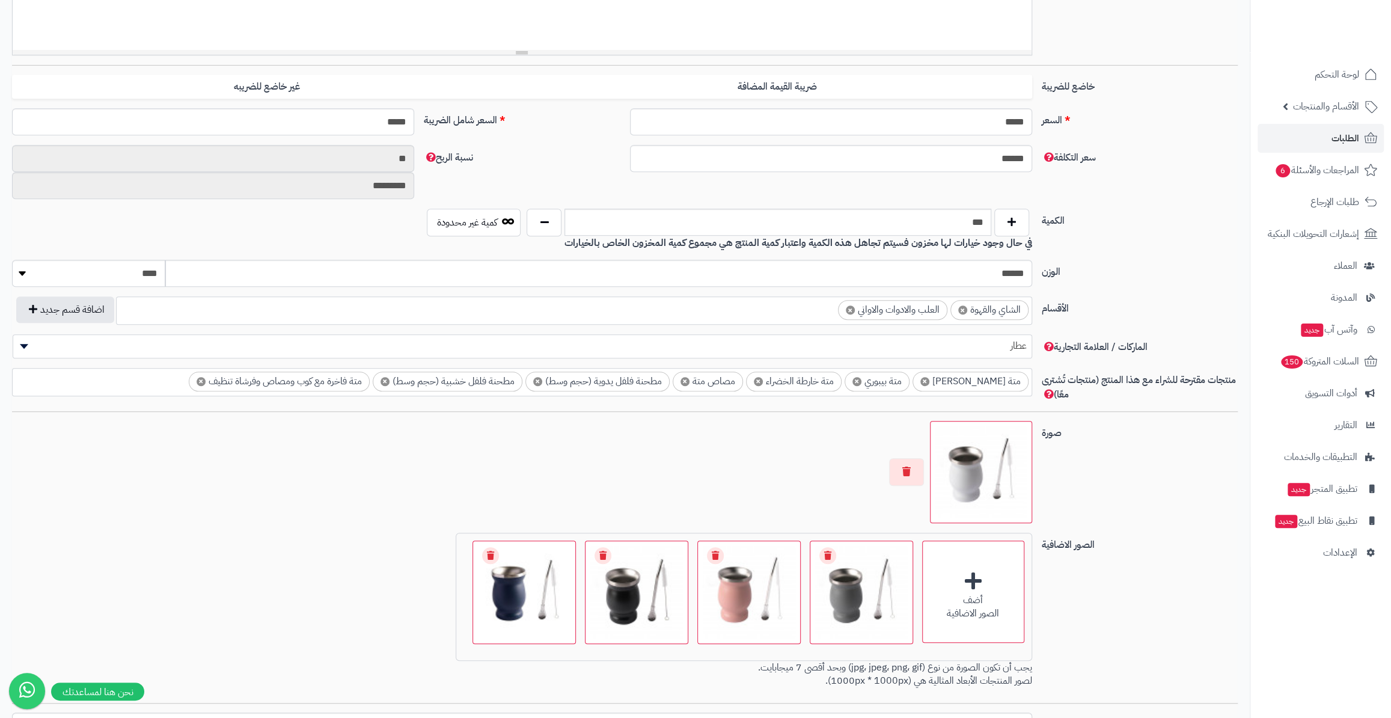
scroll to position [445, 0]
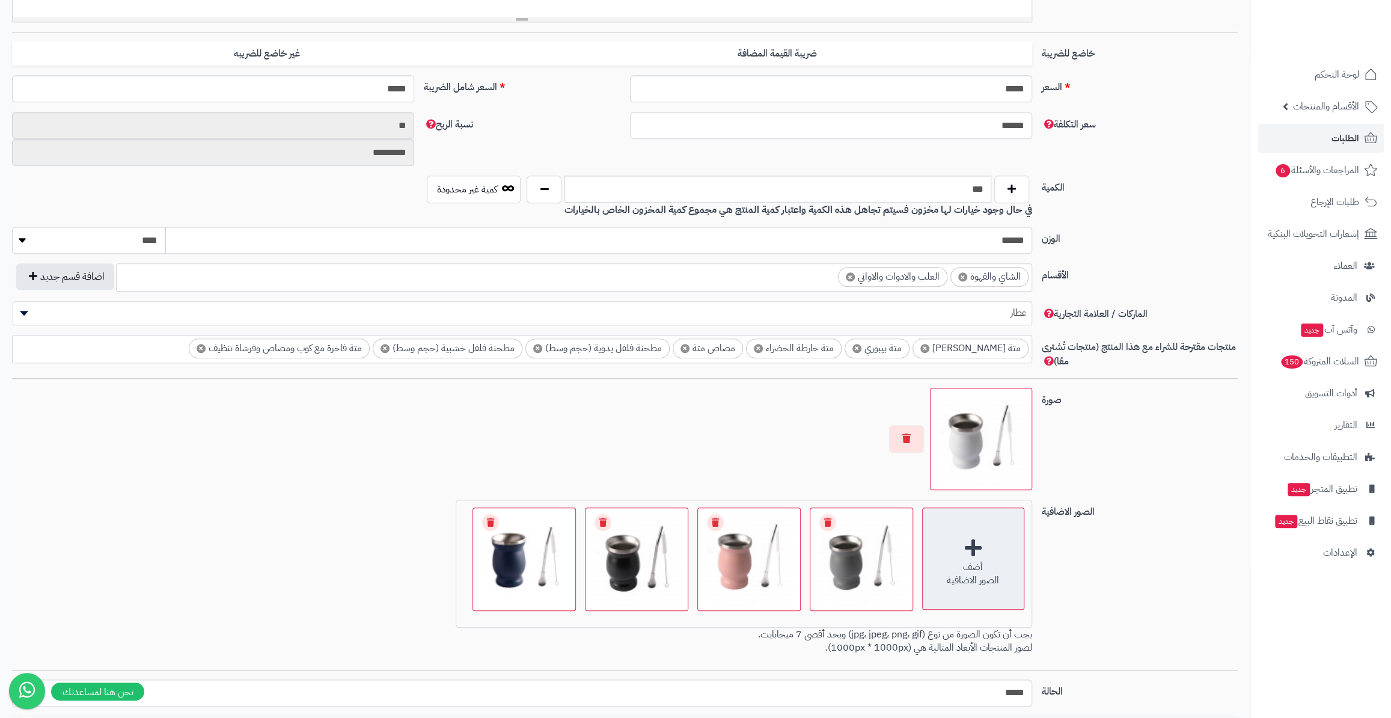
click at [950, 578] on div "الصور الاضافية" at bounding box center [973, 581] width 101 height 14
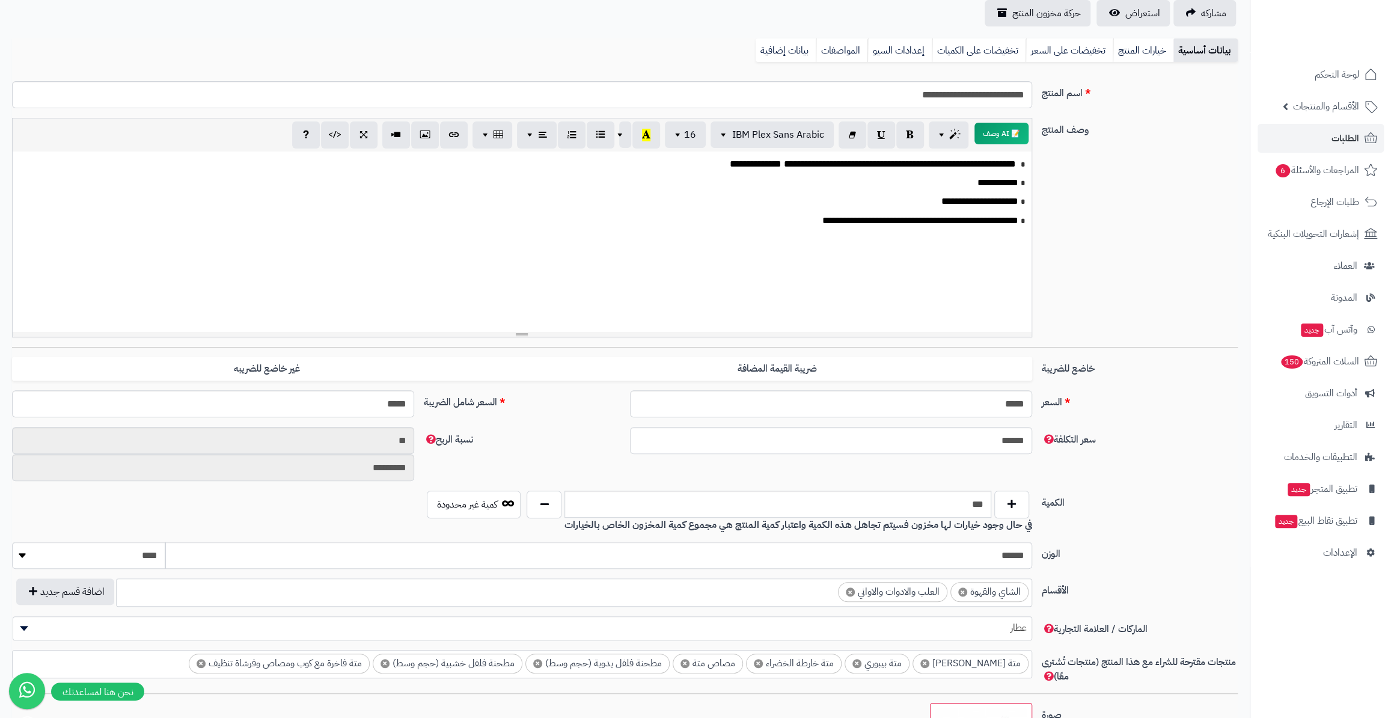
scroll to position [62, 0]
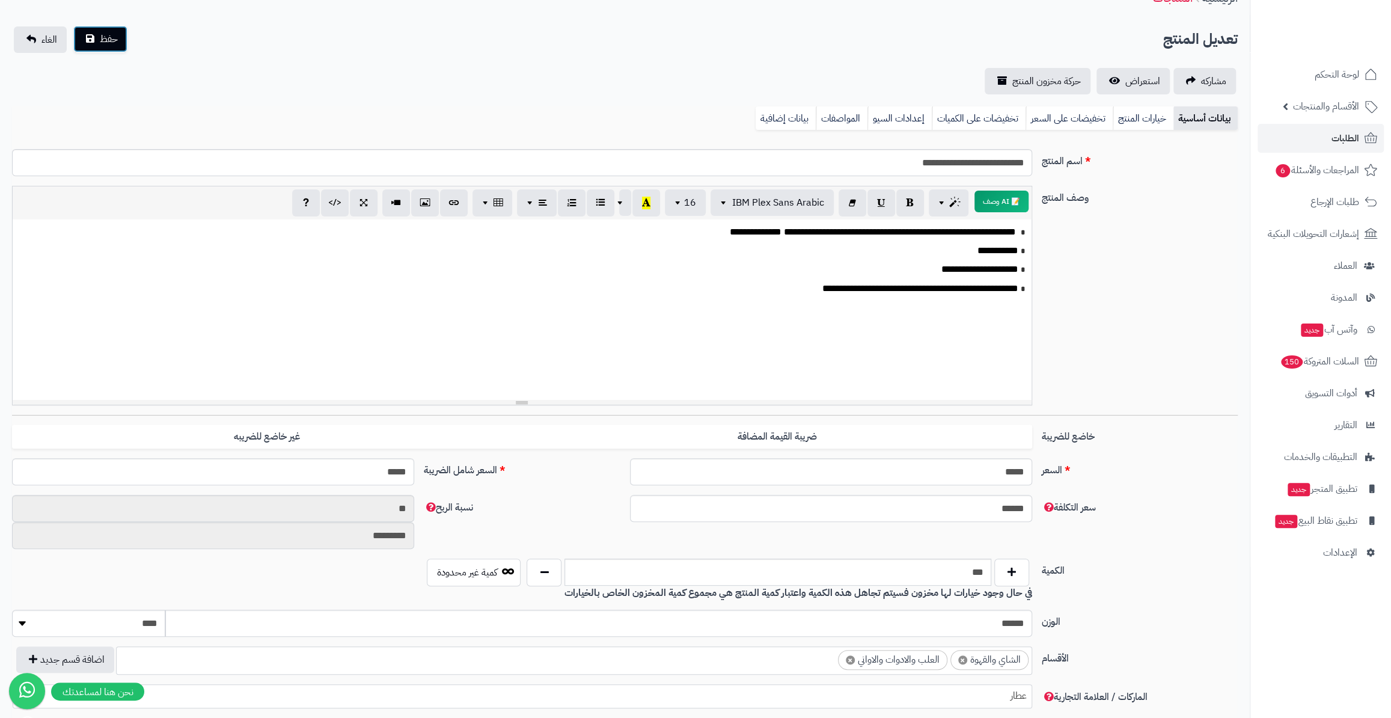
click at [106, 38] on span "حفظ" at bounding box center [109, 39] width 18 height 14
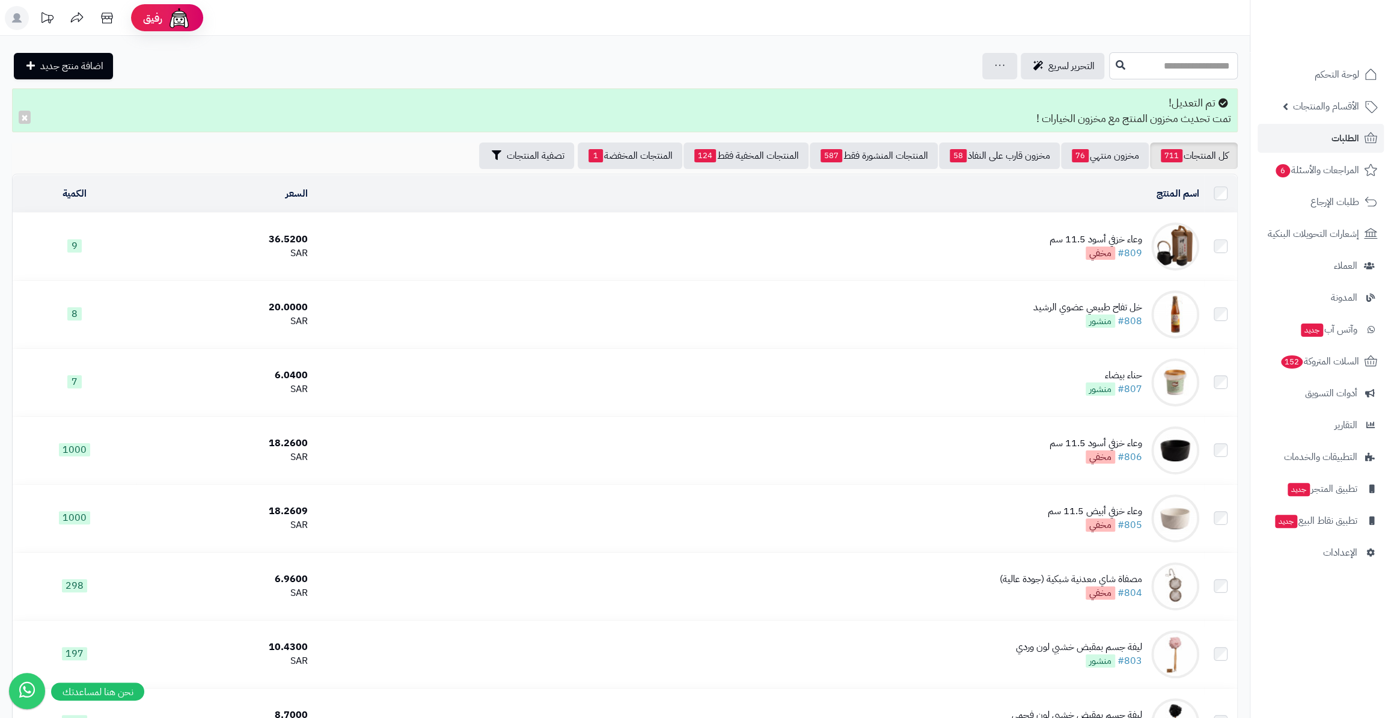
click at [1109, 69] on input "text" at bounding box center [1173, 65] width 129 height 27
type input "******"
click at [1164, 96] on link "كوب متة مع مصاص وفرشاة تنظيف" at bounding box center [1173, 95] width 129 height 22
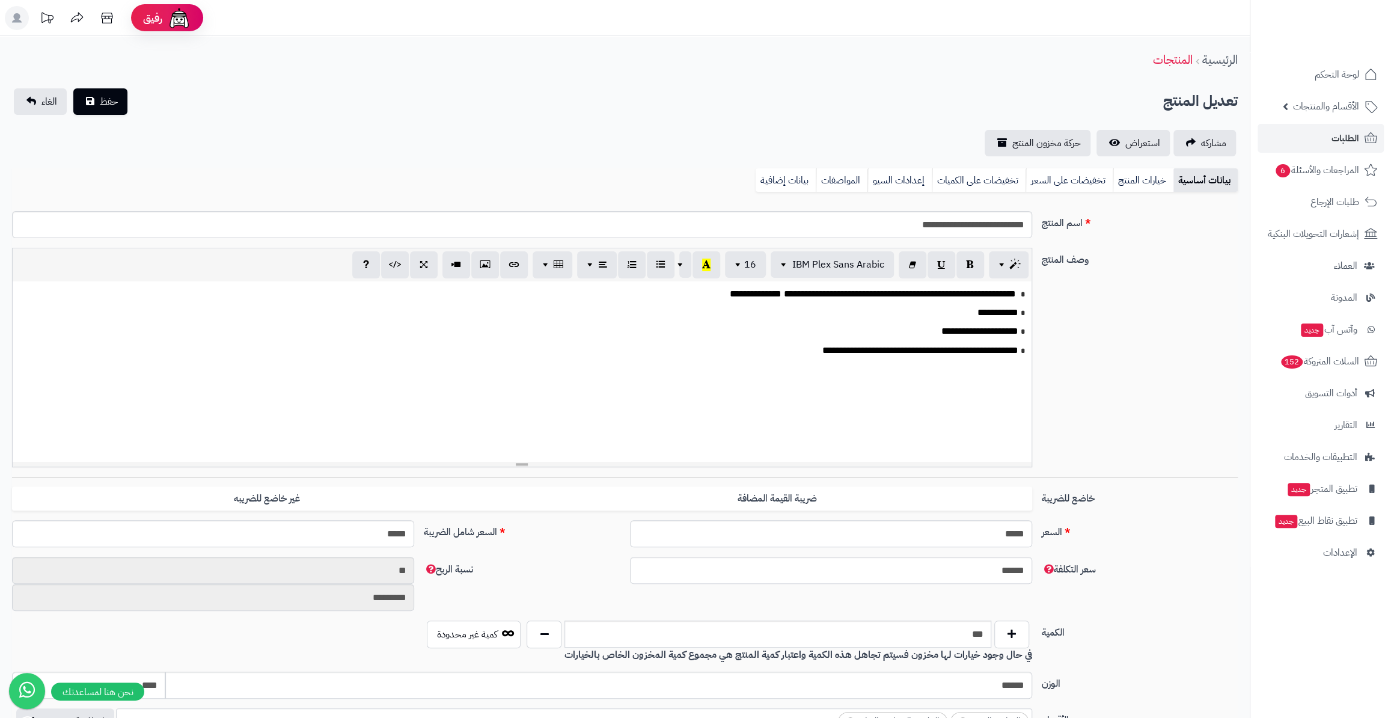
scroll to position [230, 0]
click at [846, 354] on p "**********" at bounding box center [522, 351] width 1006 height 14
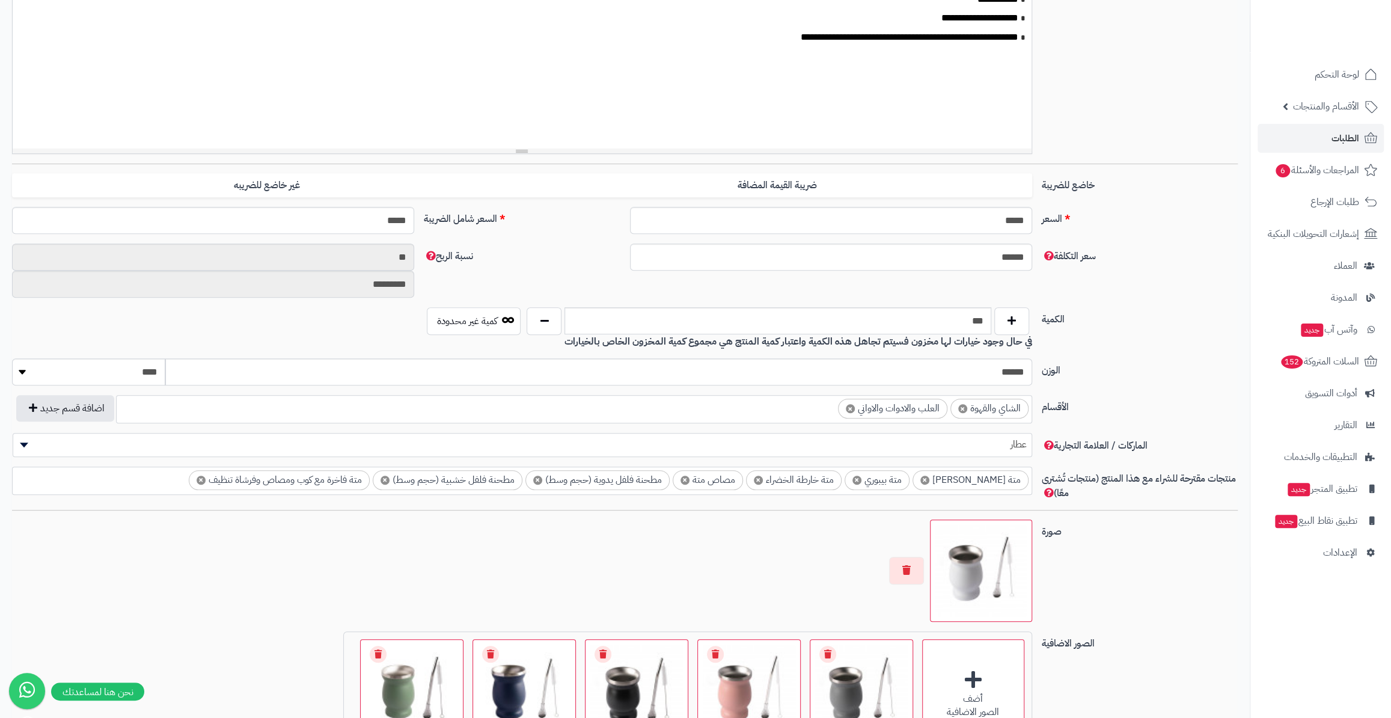
scroll to position [328, 0]
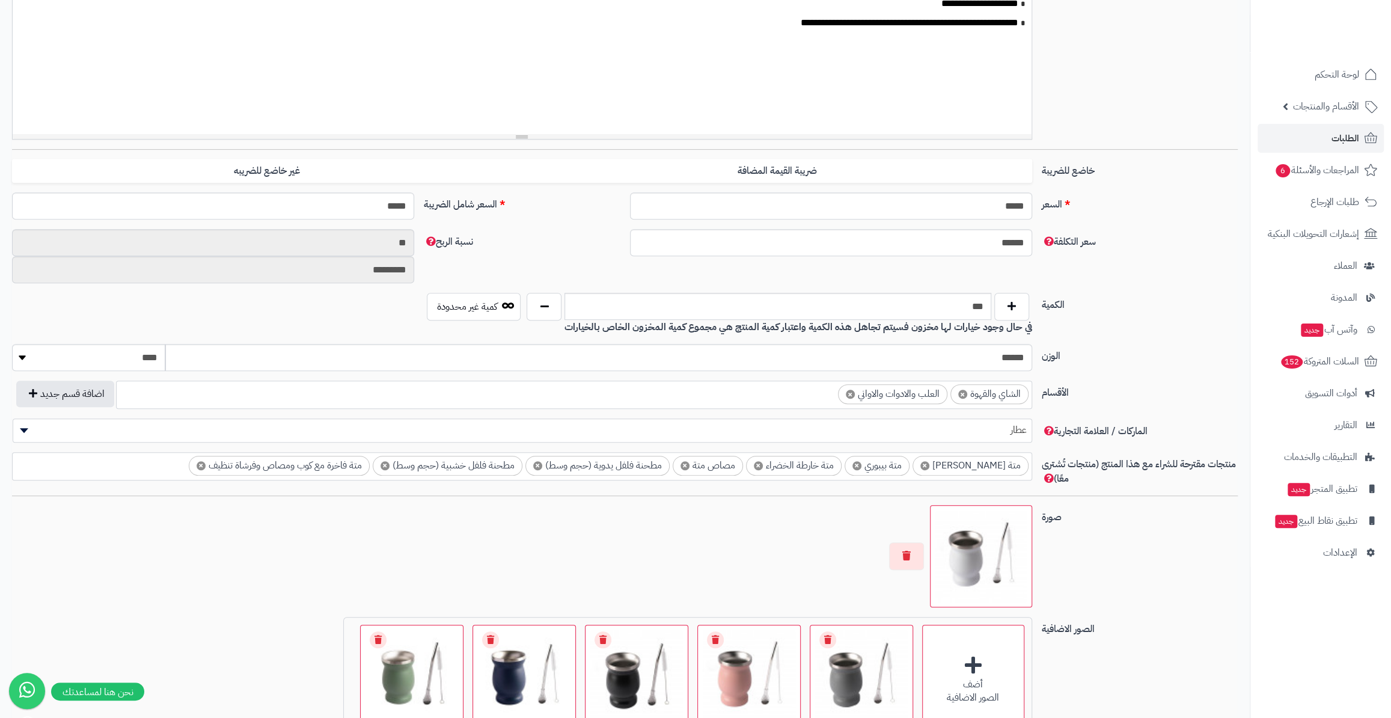
type input "*"
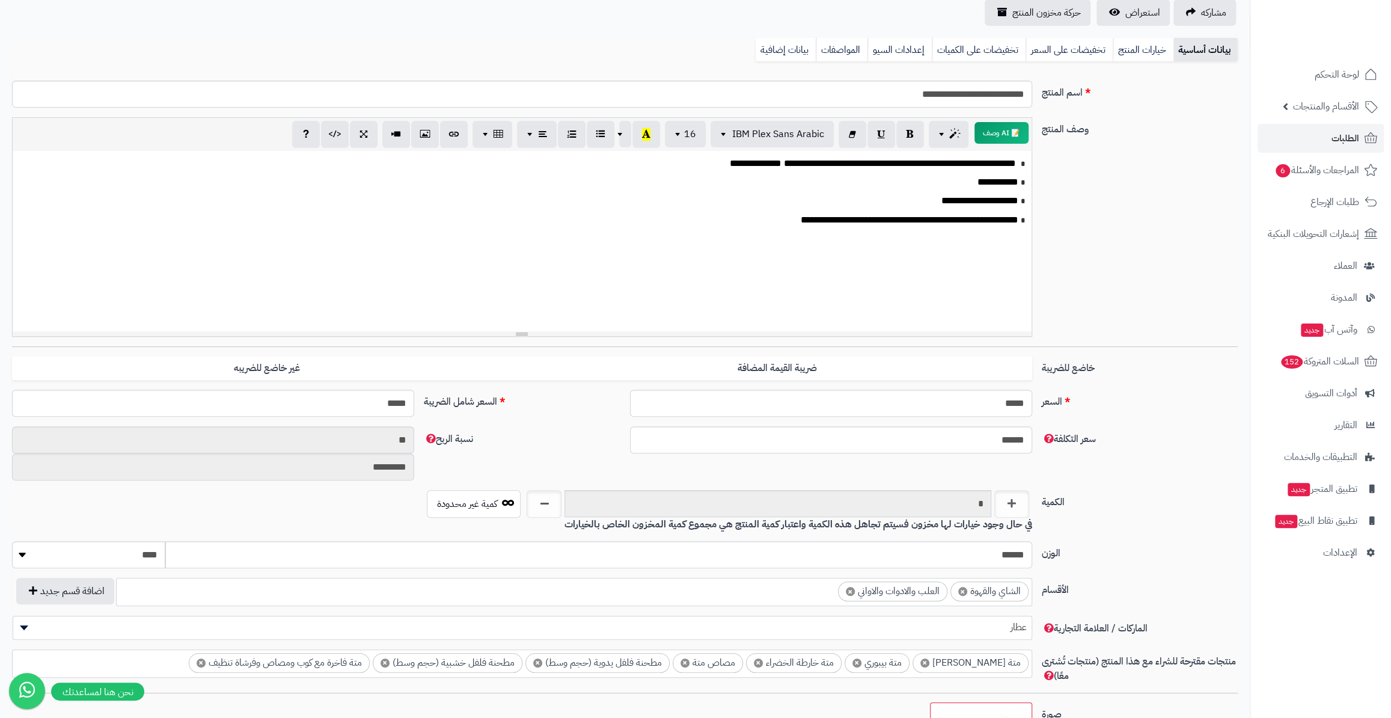
scroll to position [54, 0]
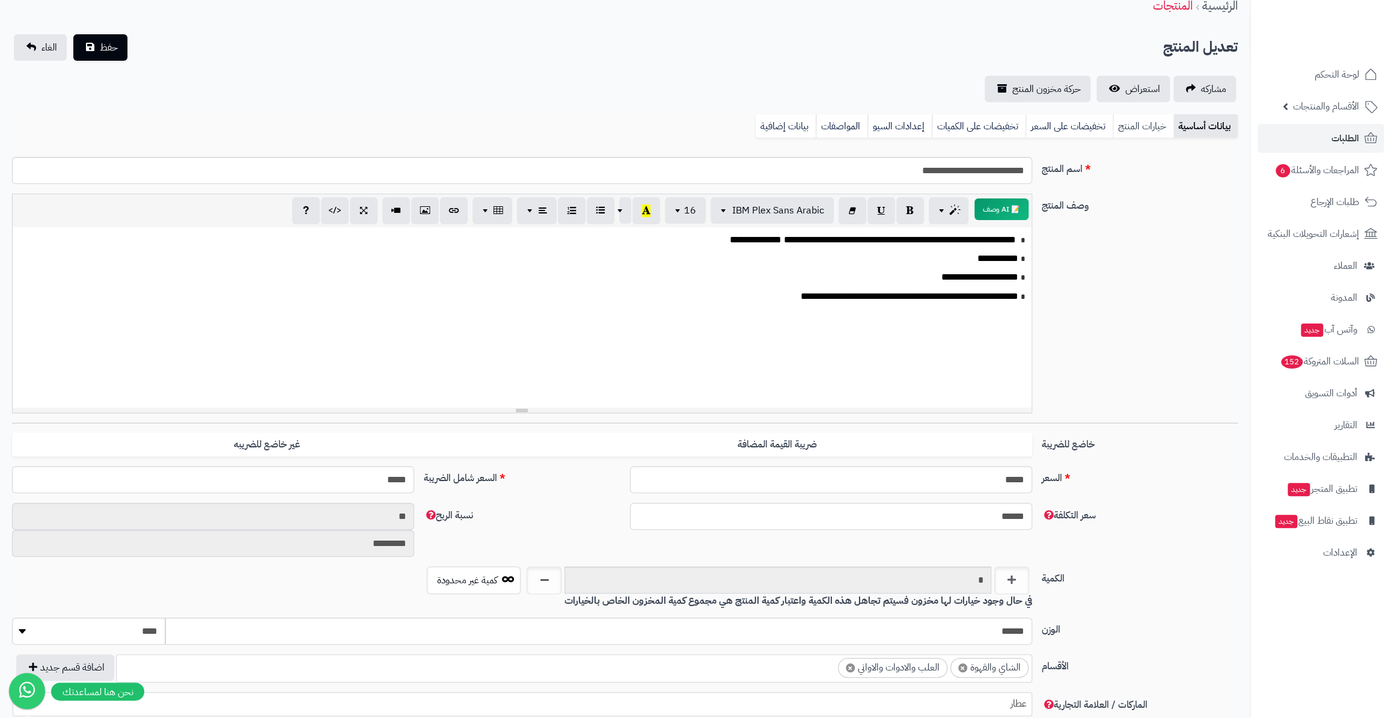
click at [1136, 132] on link "خيارات المنتج" at bounding box center [1143, 126] width 61 height 24
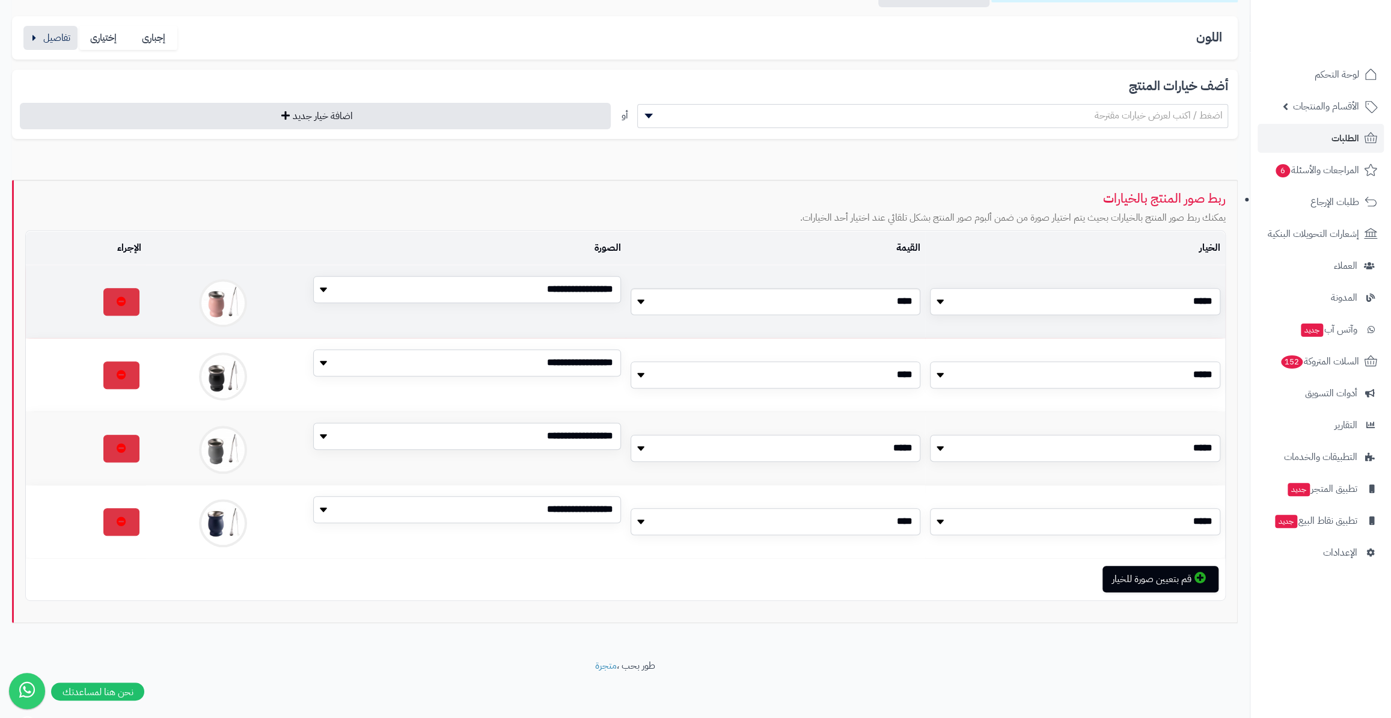
scroll to position [2, 0]
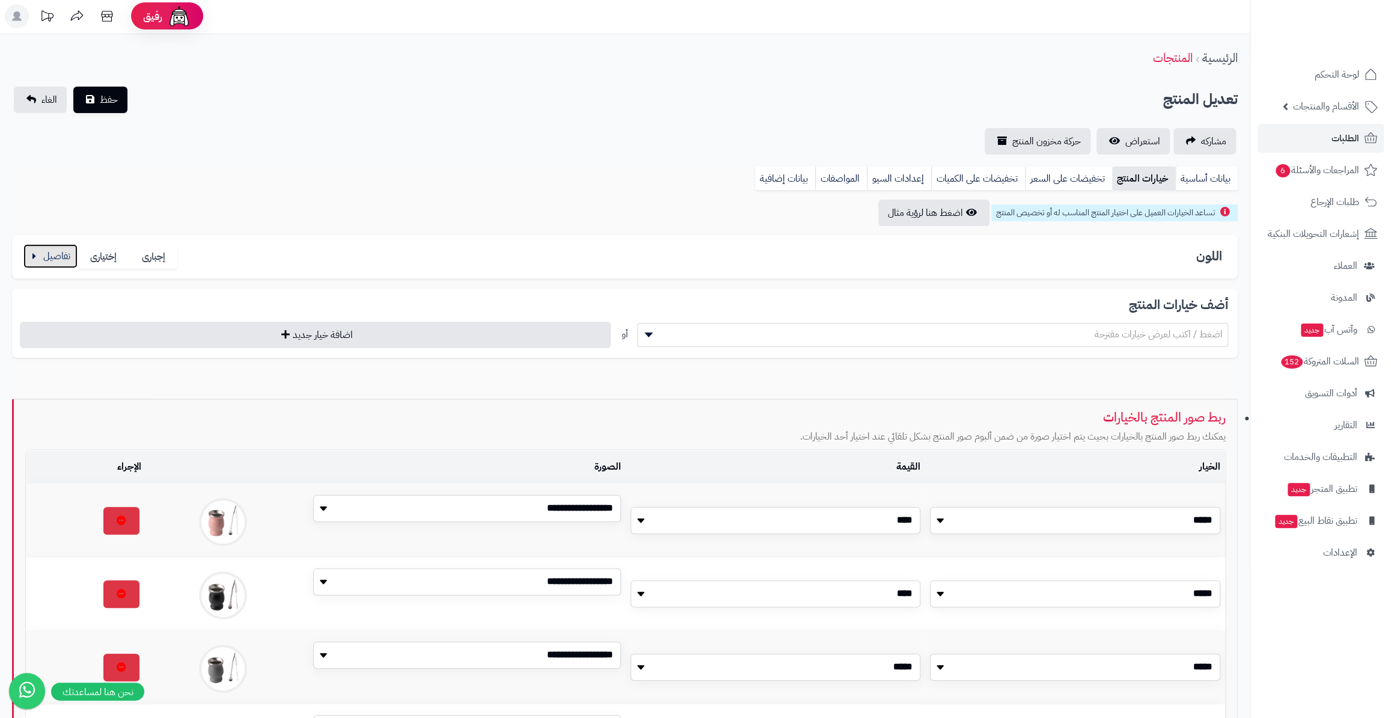
click at [37, 260] on button "button" at bounding box center [50, 256] width 54 height 24
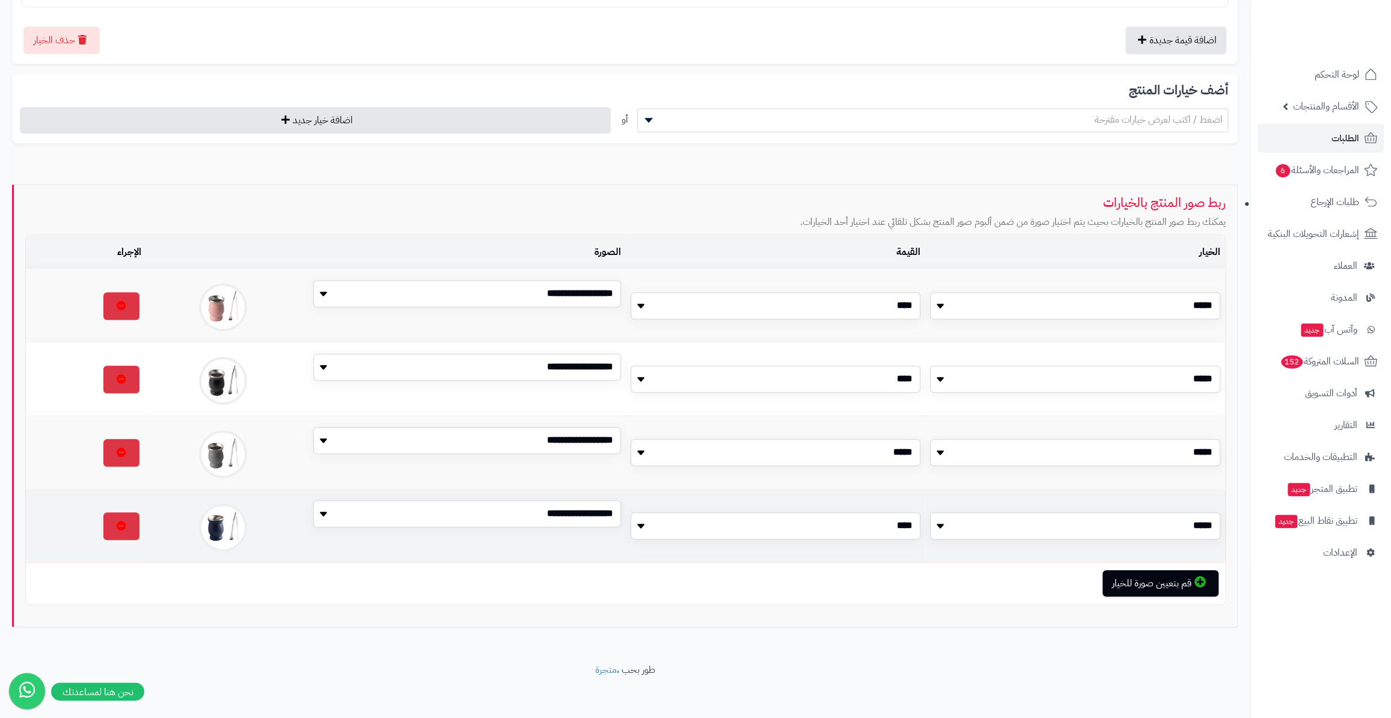
scroll to position [608, 0]
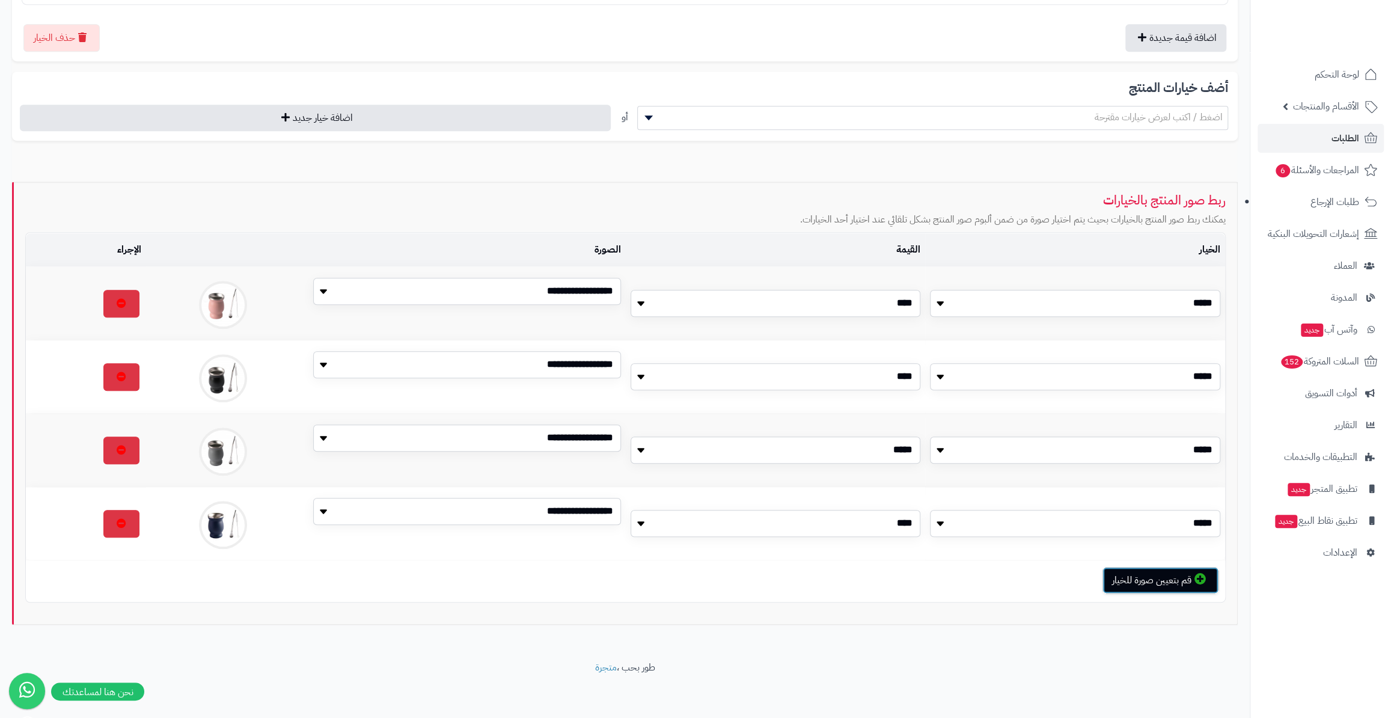
click at [1132, 581] on button "قم بتعيين صورة للخيار" at bounding box center [1161, 580] width 116 height 26
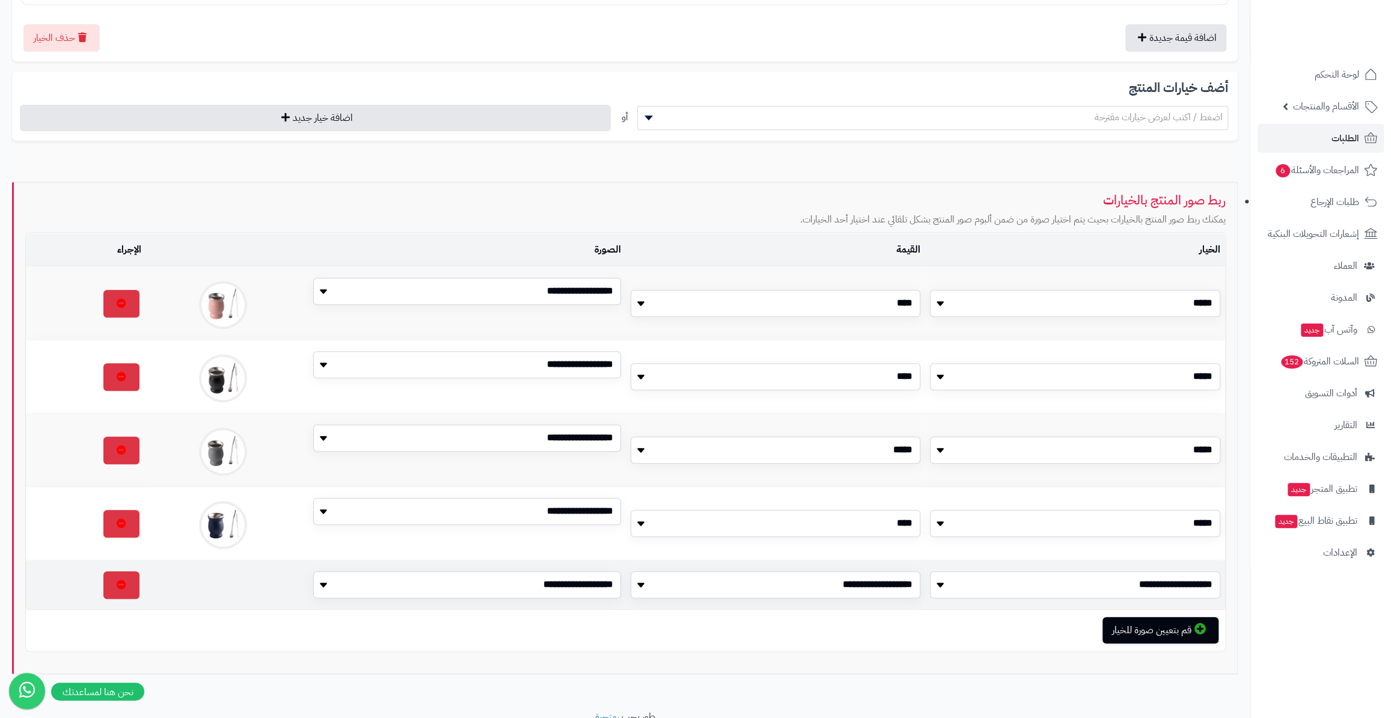
click at [1133, 574] on select "**********" at bounding box center [1075, 584] width 290 height 27
select select "**"
click at [930, 571] on select "**********" at bounding box center [1075, 584] width 290 height 27
click at [906, 580] on select "**********" at bounding box center [776, 584] width 290 height 27
select select "***"
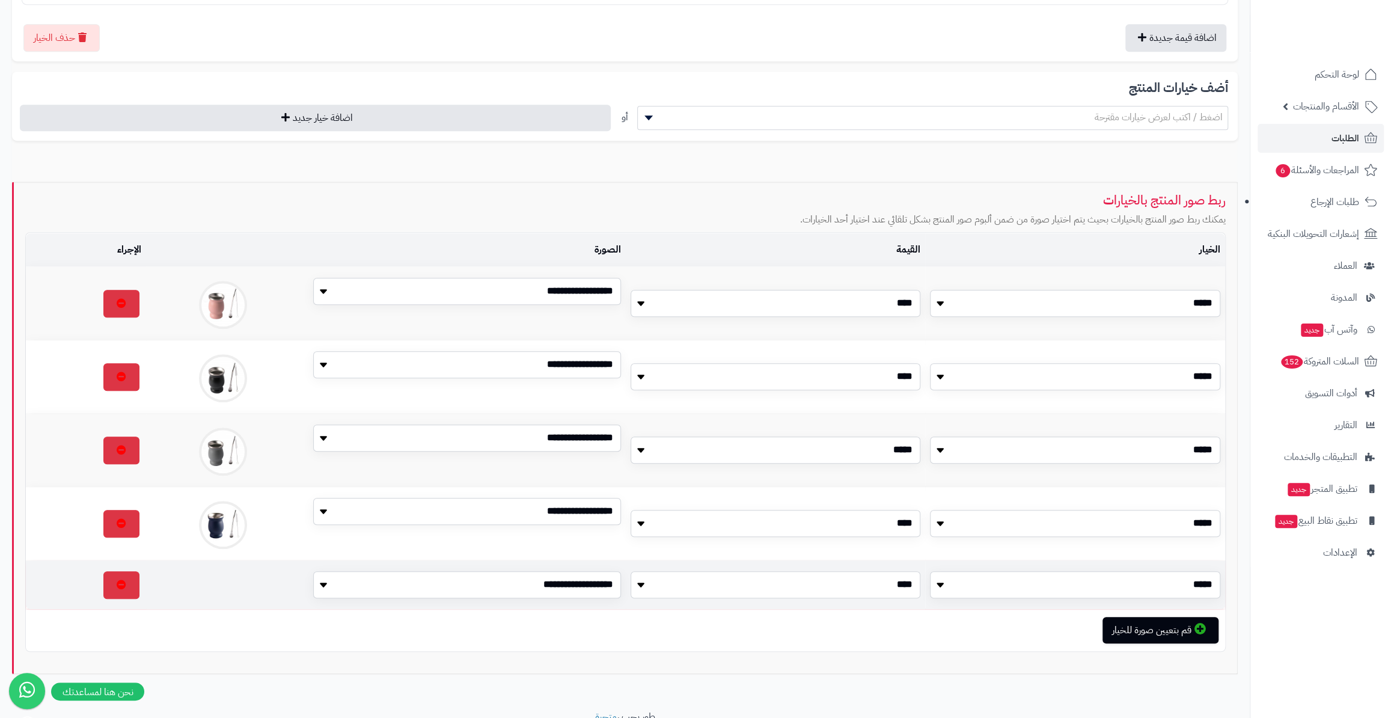
click at [631, 571] on select "**********" at bounding box center [776, 584] width 290 height 27
click at [580, 574] on select "**********" at bounding box center [466, 584] width 307 height 27
select select "*"
click at [313, 571] on select "**********" at bounding box center [466, 584] width 307 height 27
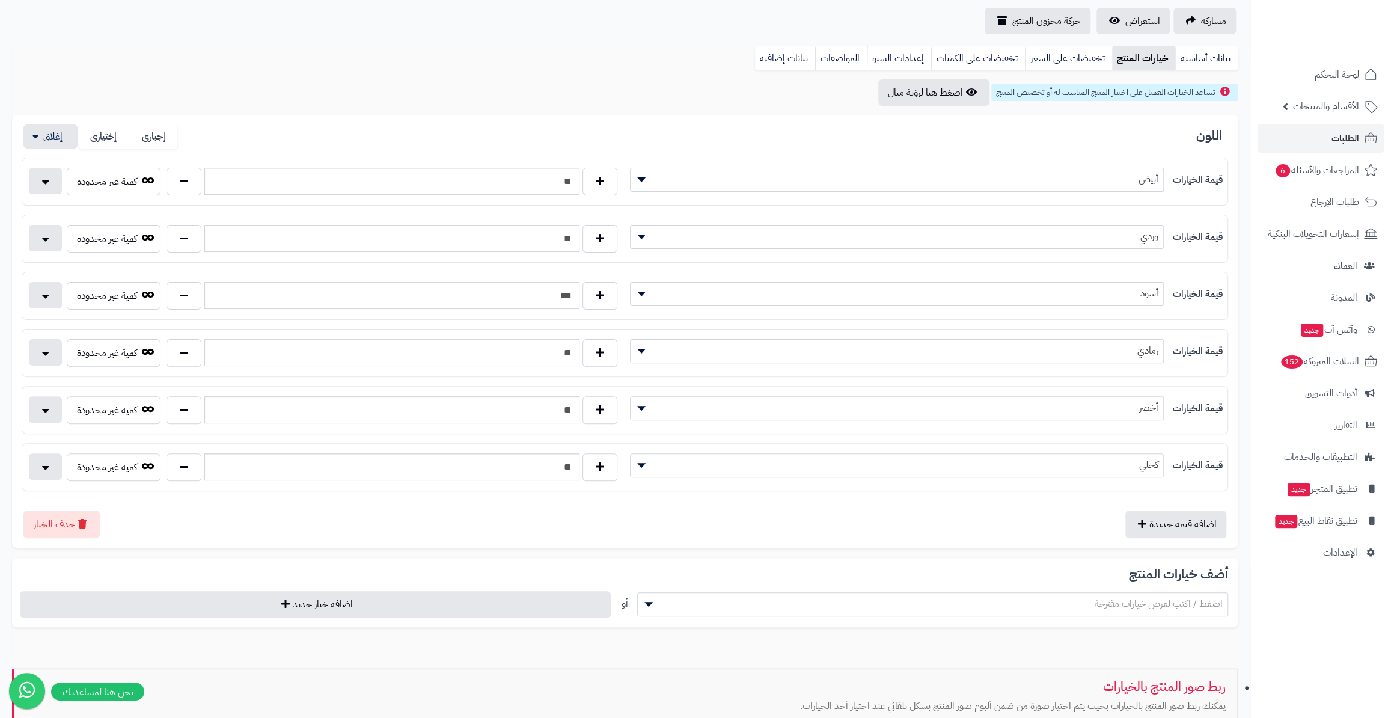
scroll to position [0, 0]
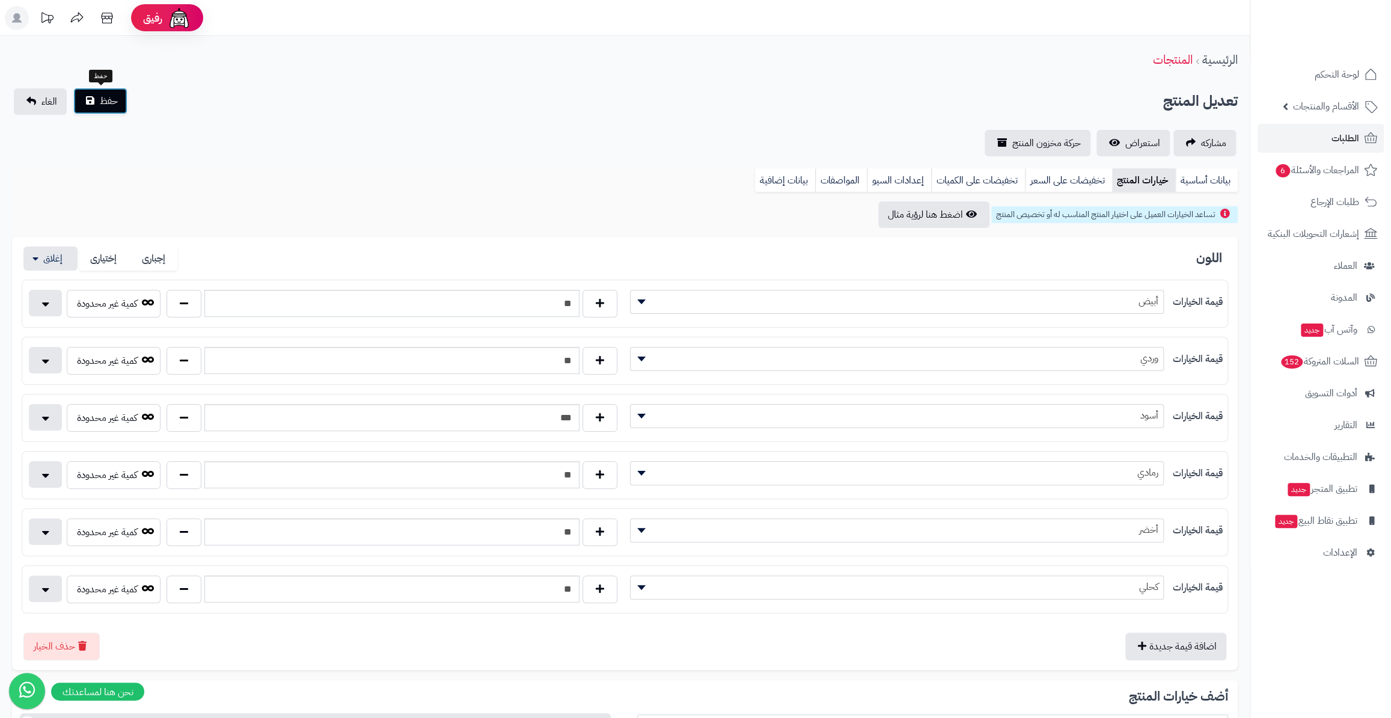
click at [93, 101] on button "حفظ" at bounding box center [100, 101] width 54 height 26
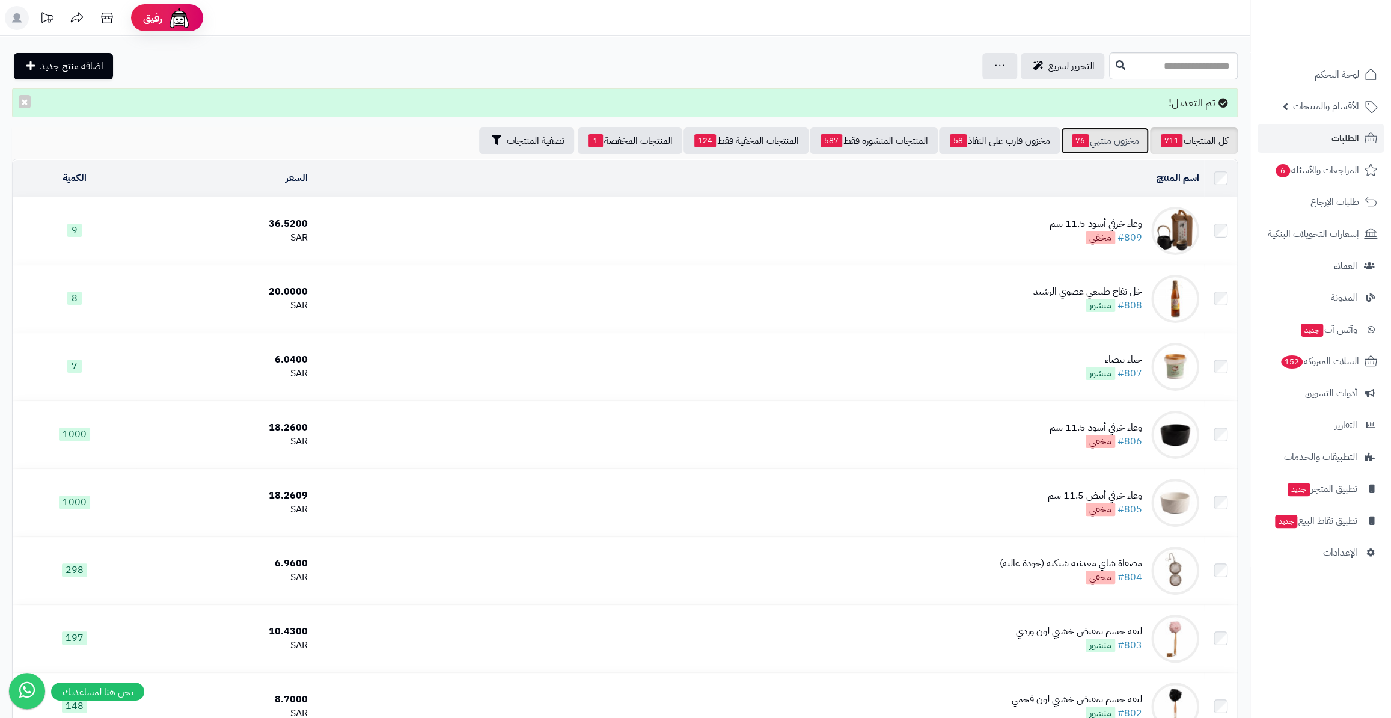
click at [1133, 133] on link "مخزون منتهي 76" at bounding box center [1105, 140] width 88 height 26
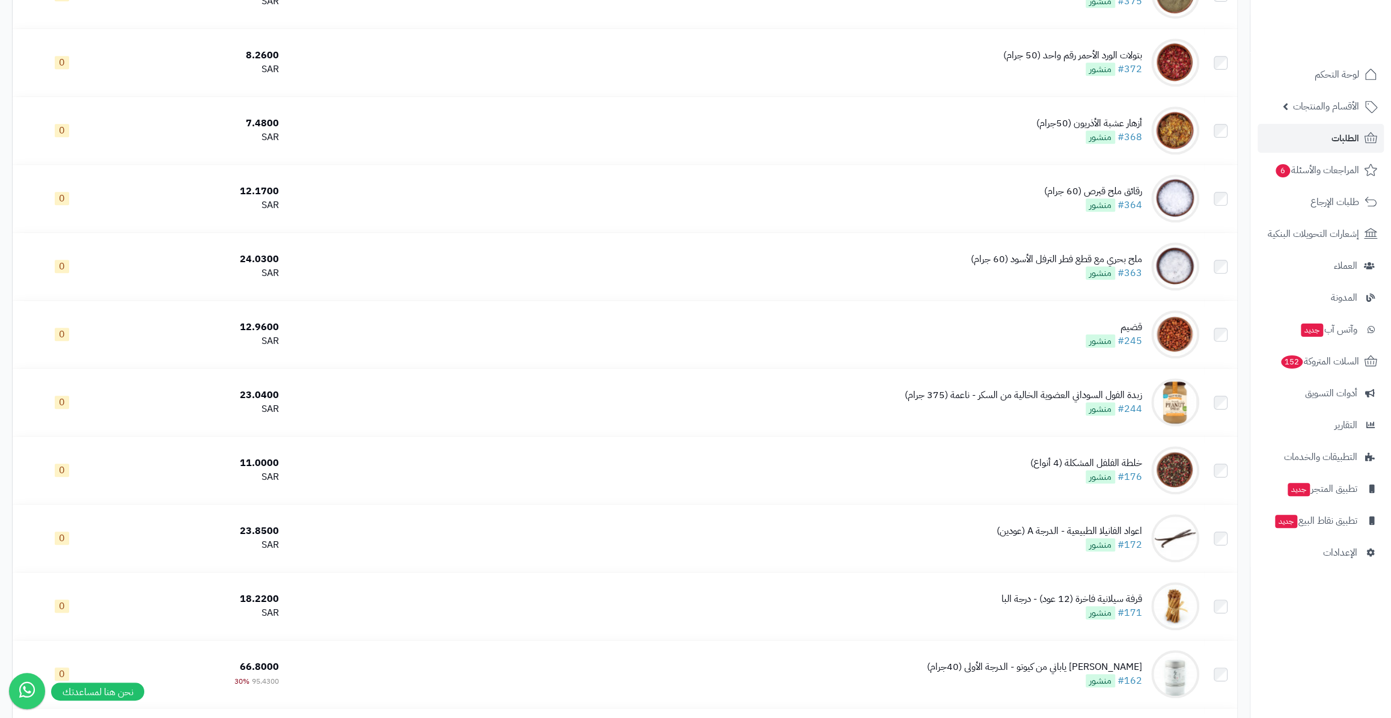
scroll to position [4716, 0]
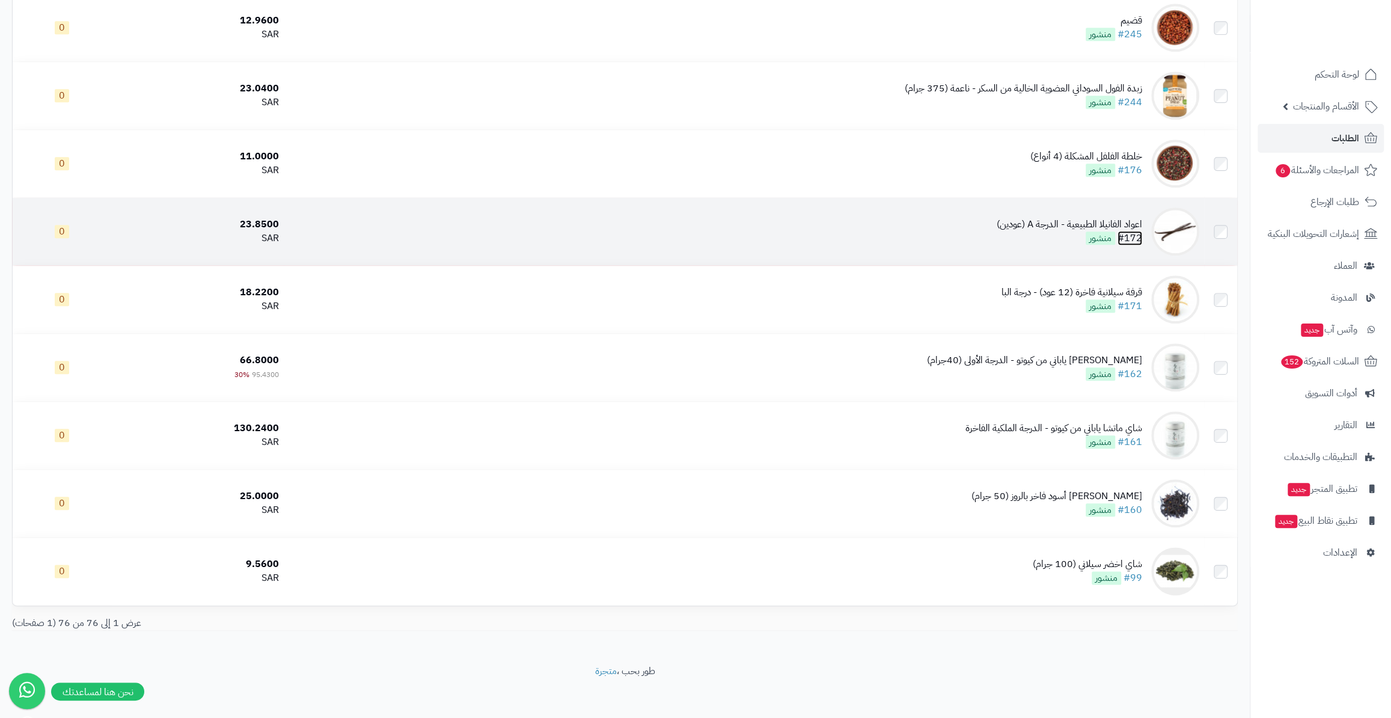
click at [1130, 231] on link "#172" at bounding box center [1130, 238] width 25 height 14
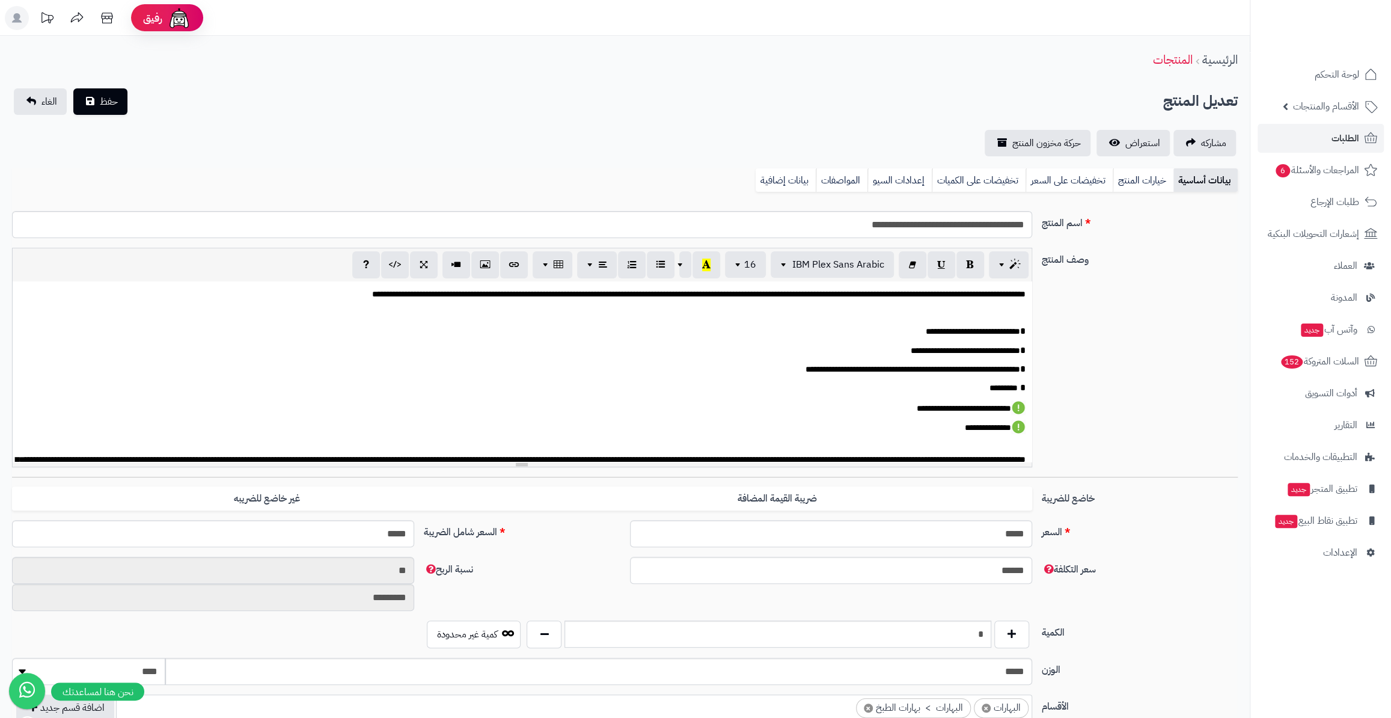
scroll to position [97, 0]
click at [1009, 637] on button "button" at bounding box center [1011, 634] width 35 height 28
type input "*"
drag, startPoint x: 99, startPoint y: 84, endPoint x: 100, endPoint y: 91, distance: 7.8
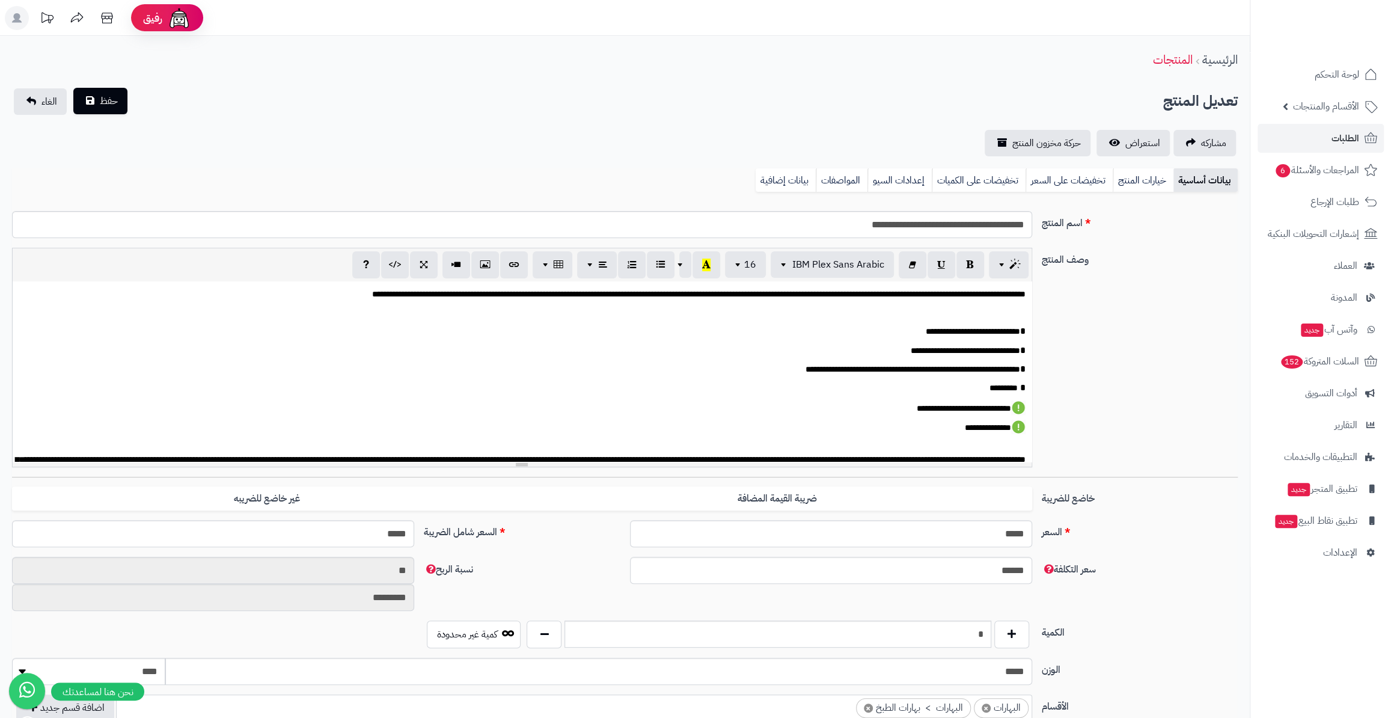
click at [99, 85] on div "**********" at bounding box center [625, 582] width 1250 height 1092
click at [102, 101] on span "حفظ" at bounding box center [109, 101] width 18 height 14
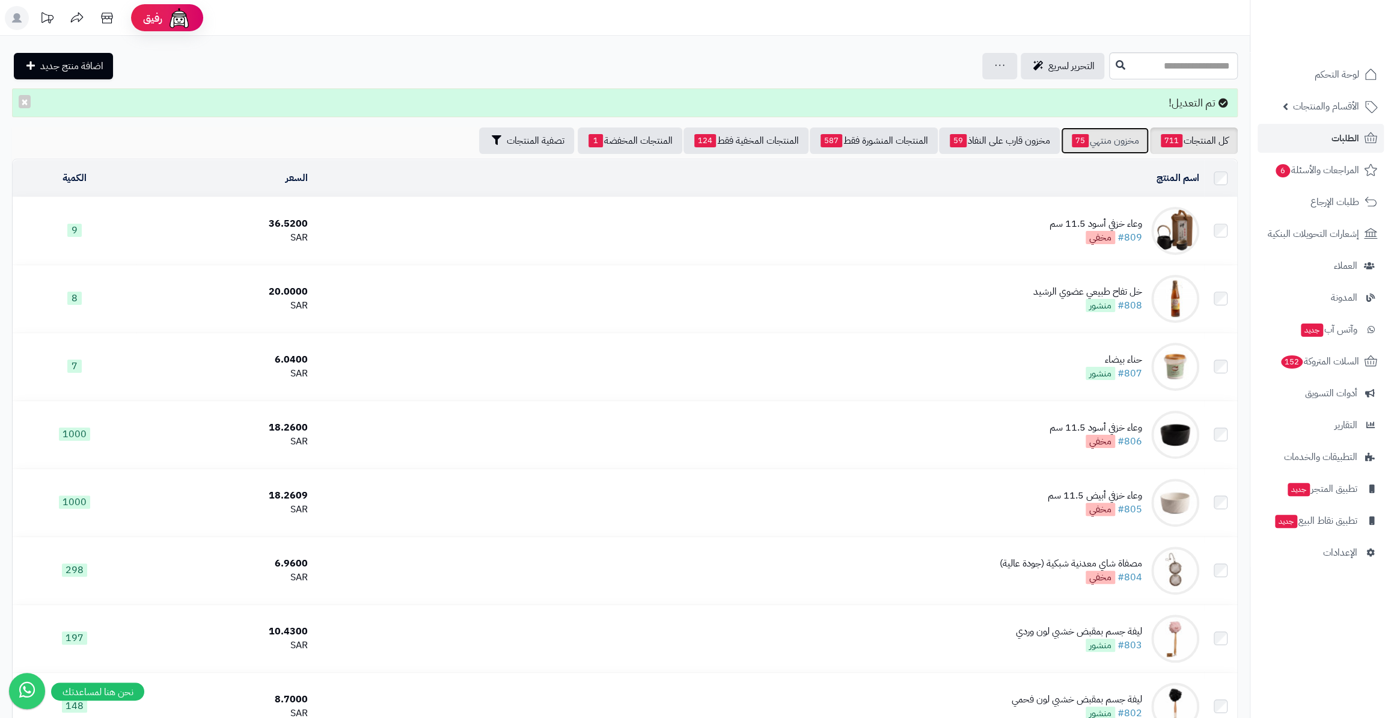
click at [1089, 136] on link "مخزون منتهي 75" at bounding box center [1105, 140] width 88 height 26
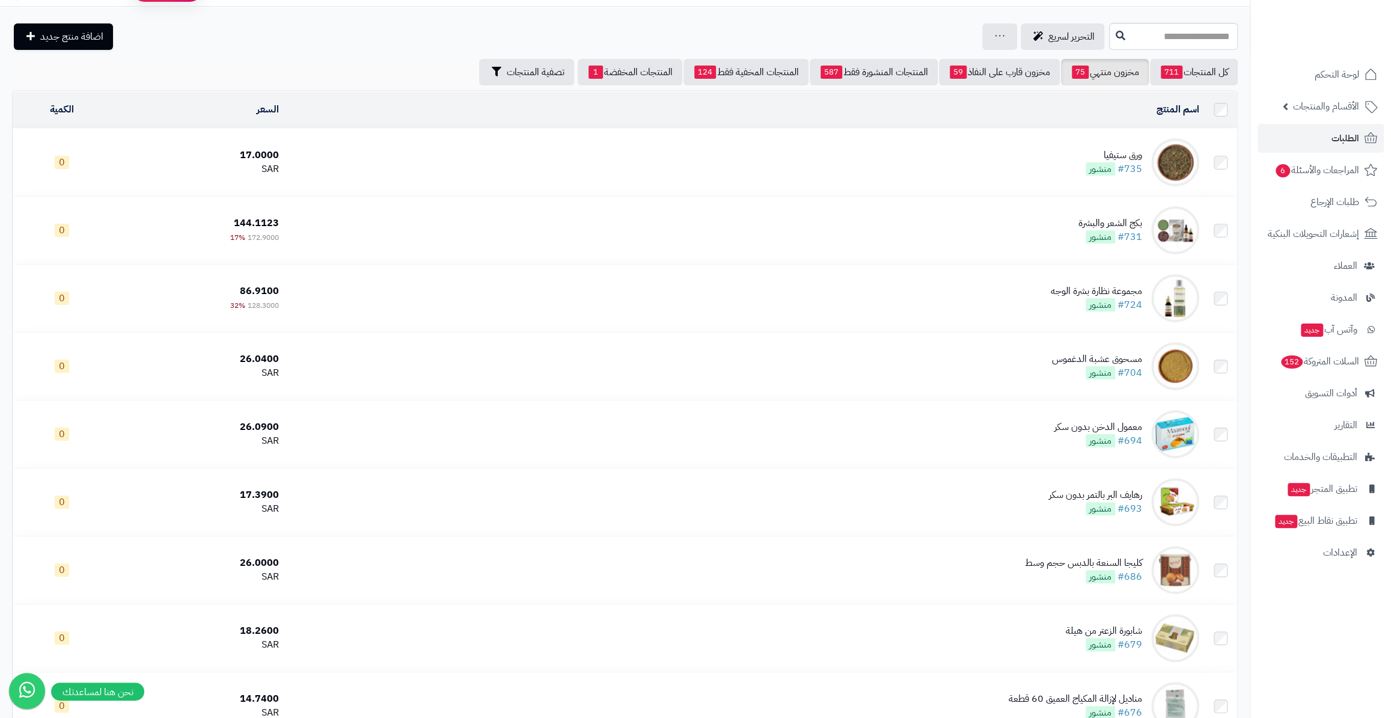
scroll to position [28, 0]
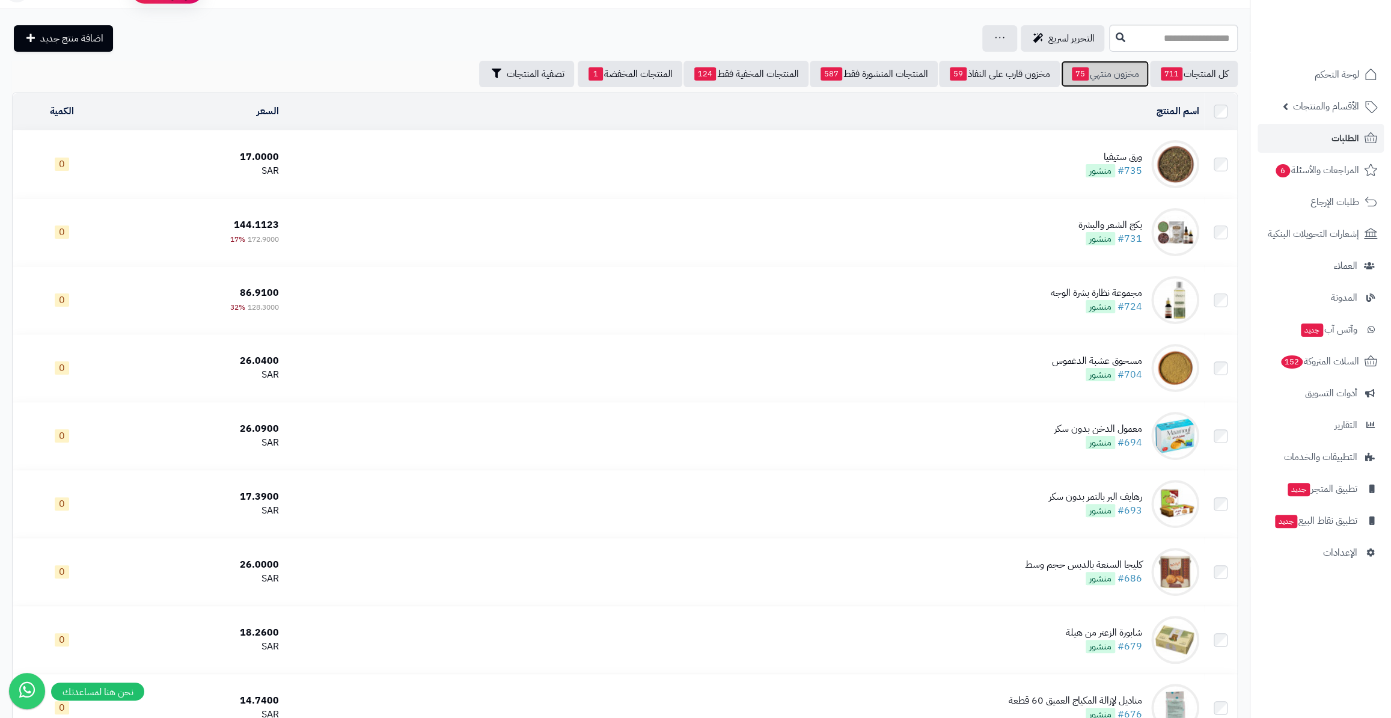
click at [1105, 80] on link "مخزون منتهي 75" at bounding box center [1105, 74] width 88 height 26
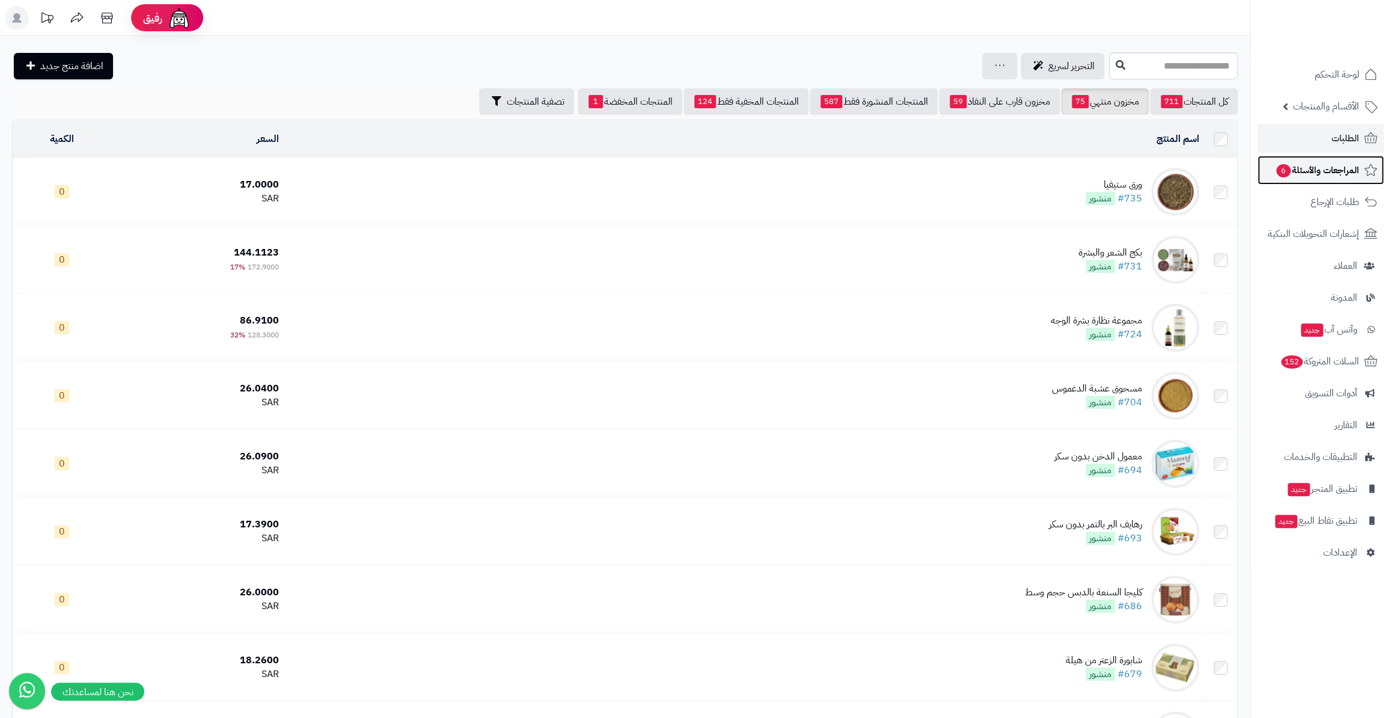
click at [1323, 165] on span "المراجعات والأسئلة 6" at bounding box center [1317, 170] width 84 height 17
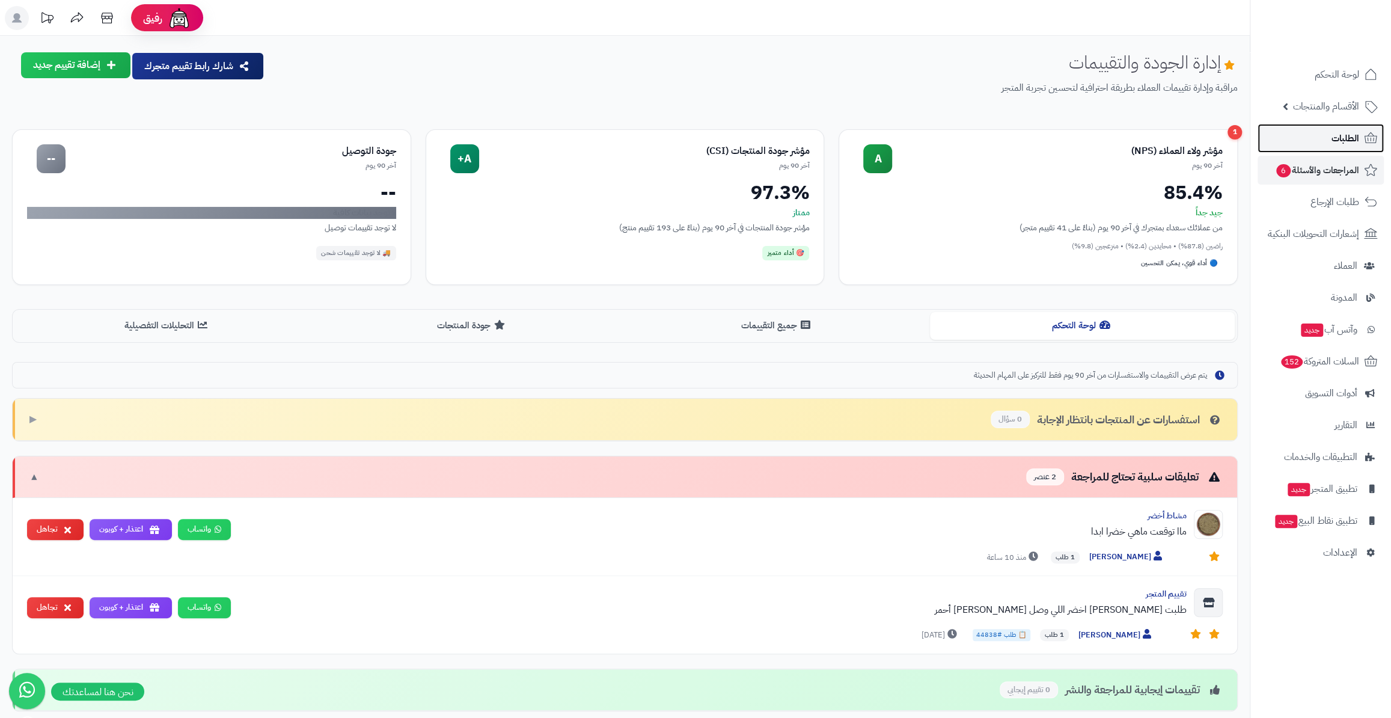
click at [1322, 132] on link "الطلبات" at bounding box center [1321, 138] width 126 height 29
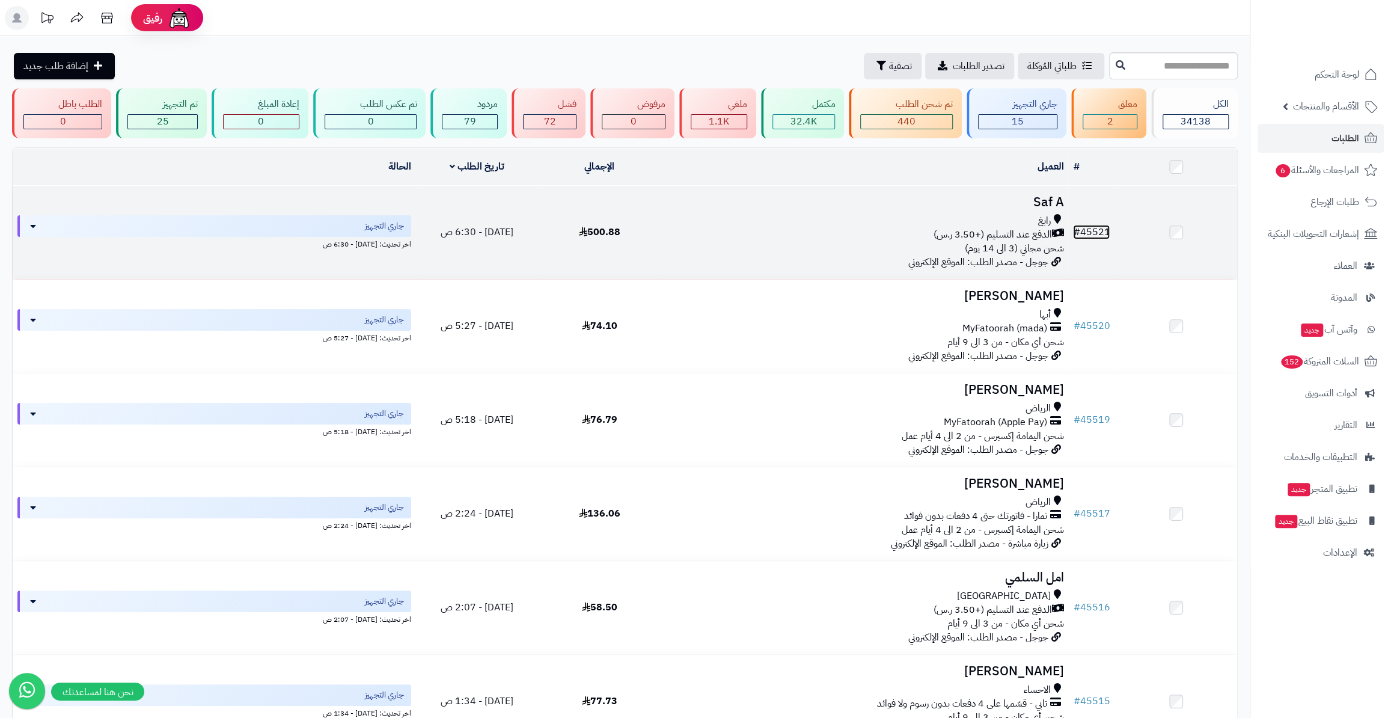
click at [1075, 225] on span "#" at bounding box center [1076, 232] width 7 height 14
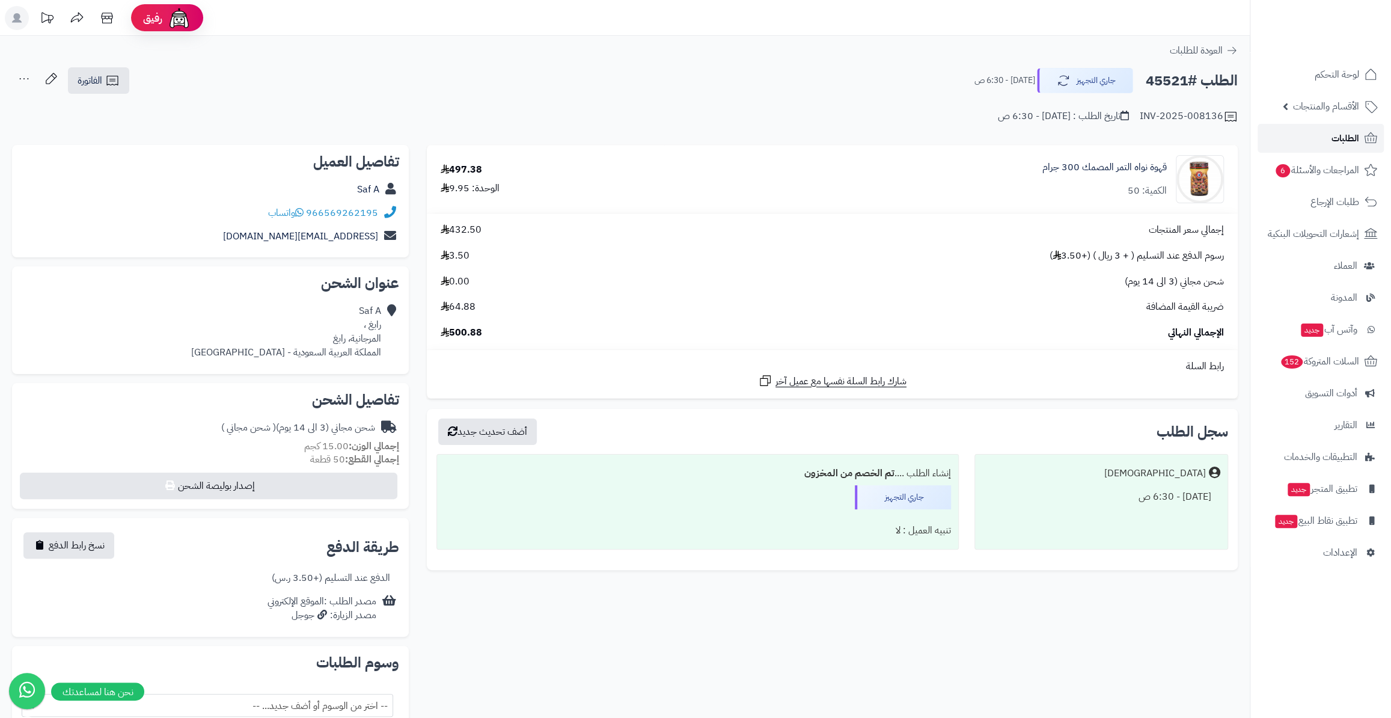
click at [1325, 142] on link "الطلبات" at bounding box center [1321, 138] width 126 height 29
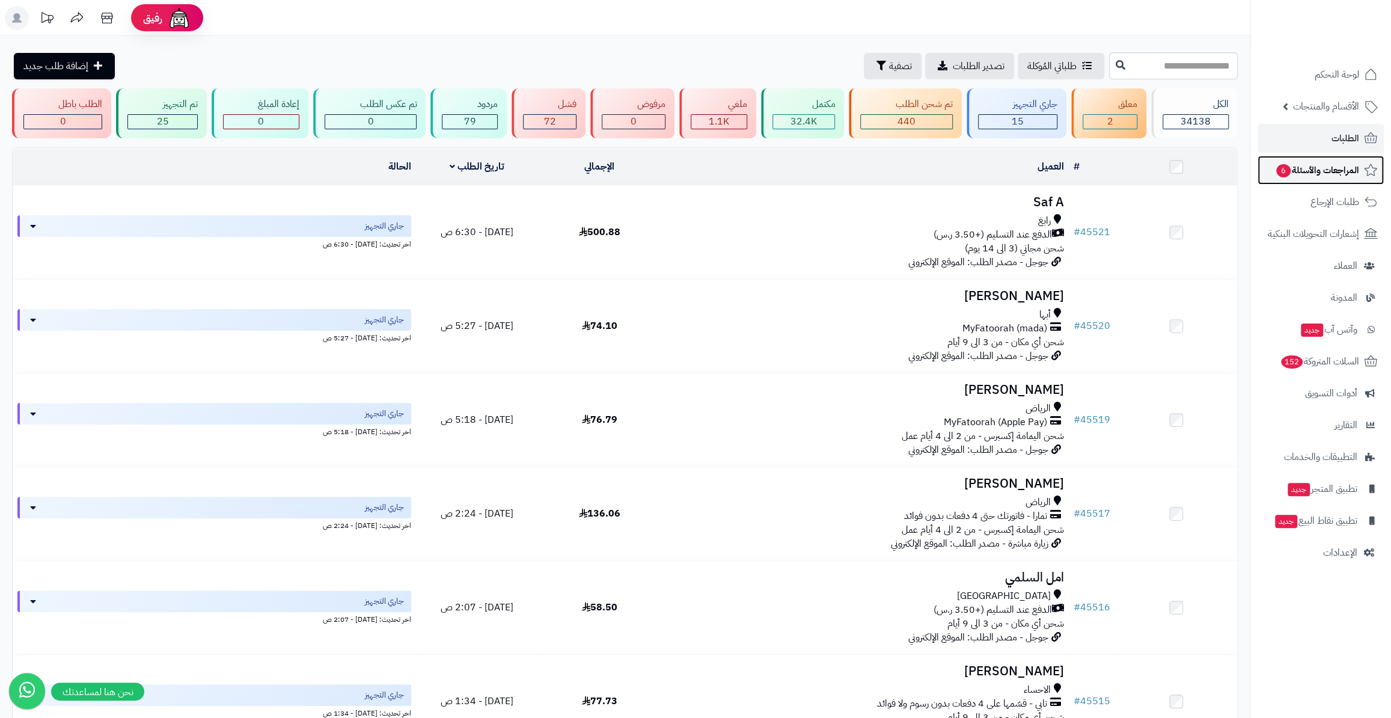
click at [1305, 164] on span "المراجعات والأسئلة 6" at bounding box center [1317, 170] width 84 height 17
